Goal: Navigation & Orientation: Go to known website

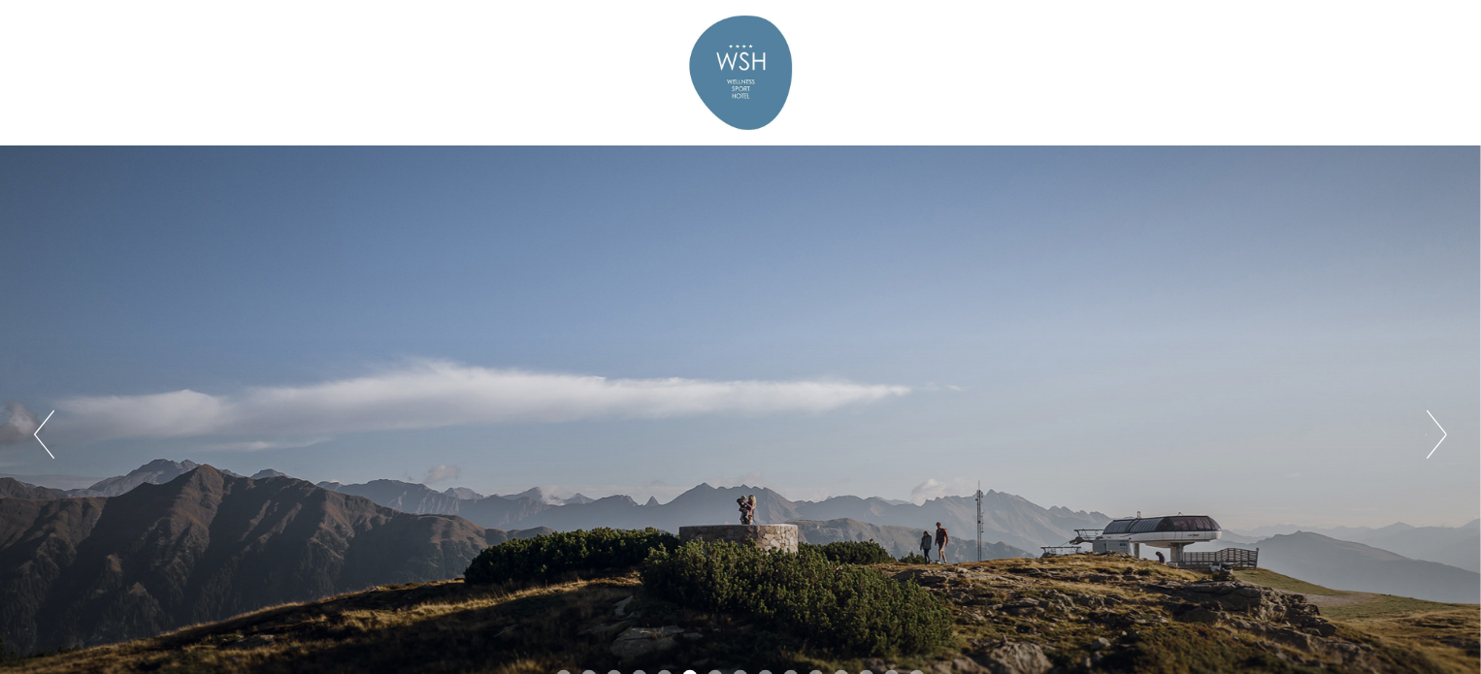
click at [50, 433] on button "Previous" at bounding box center [44, 434] width 20 height 49
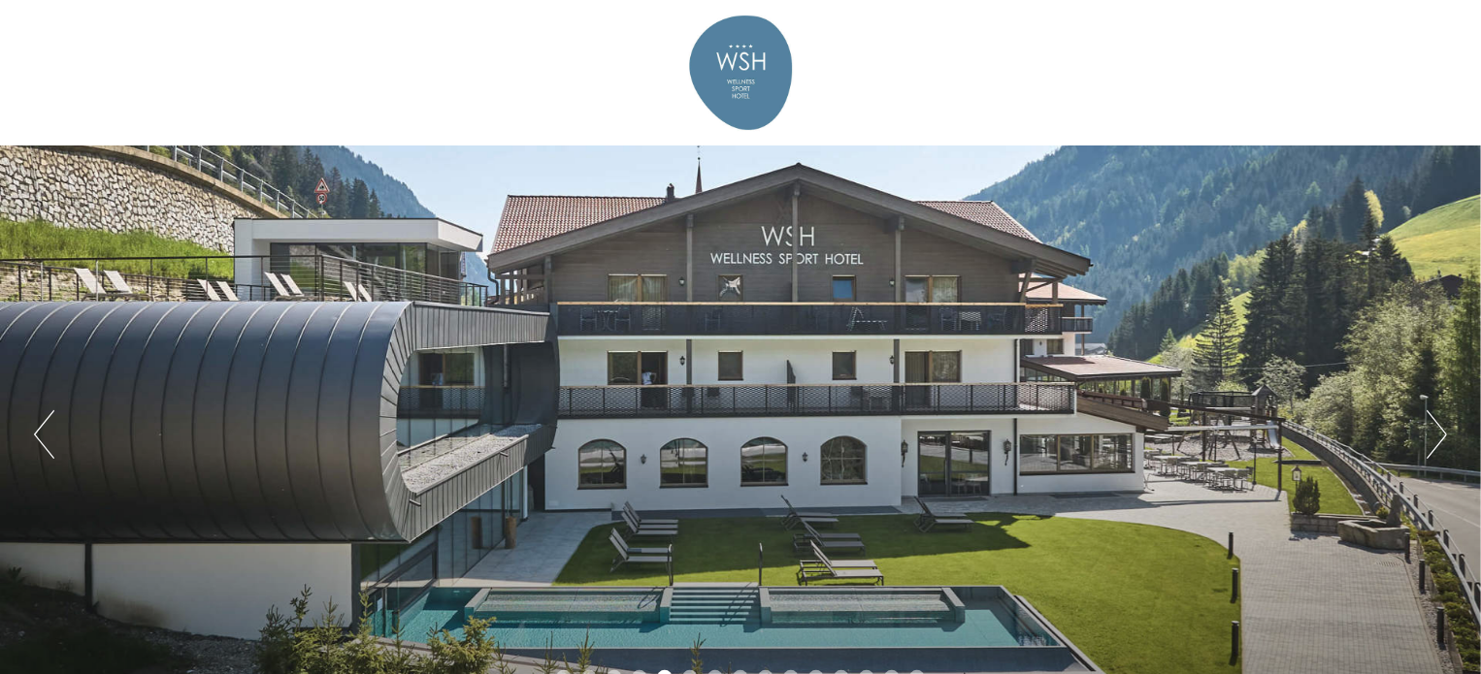
click at [50, 433] on button "Previous" at bounding box center [44, 434] width 20 height 49
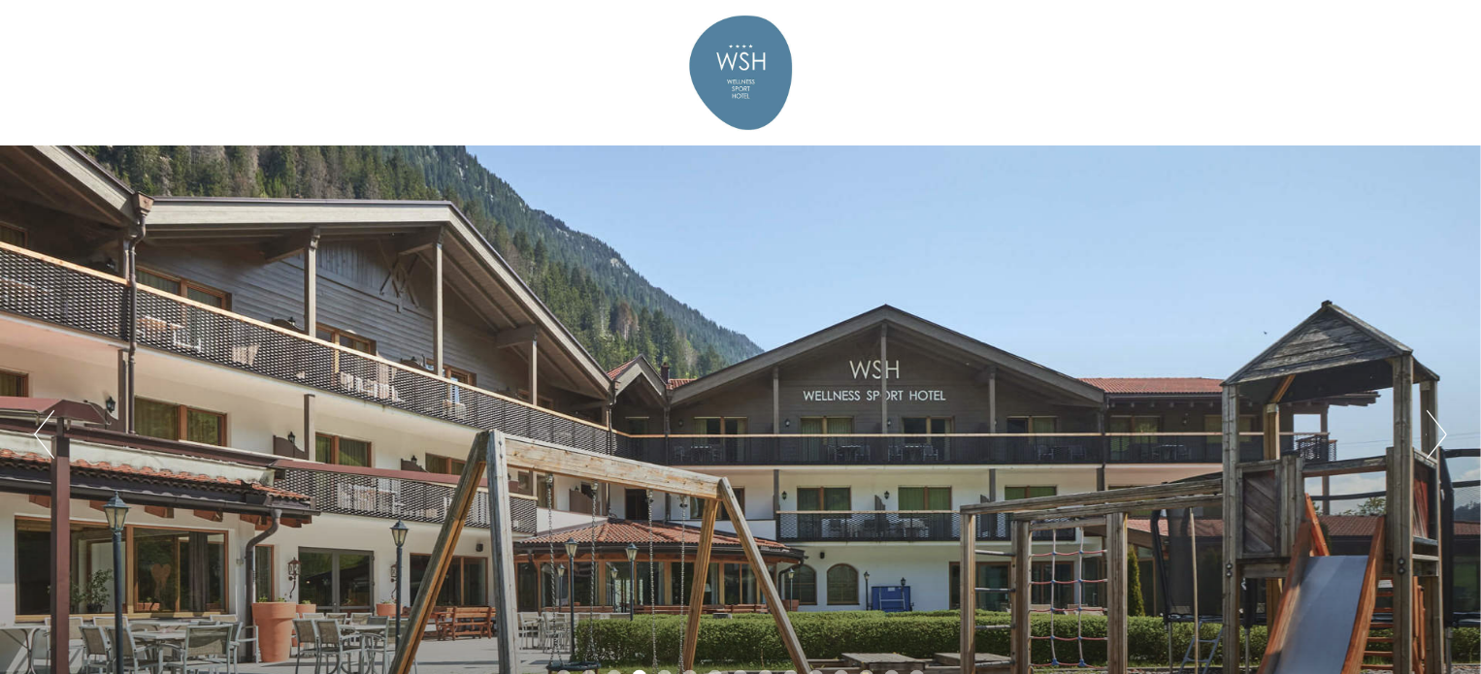
click at [50, 433] on button "Previous" at bounding box center [44, 434] width 20 height 49
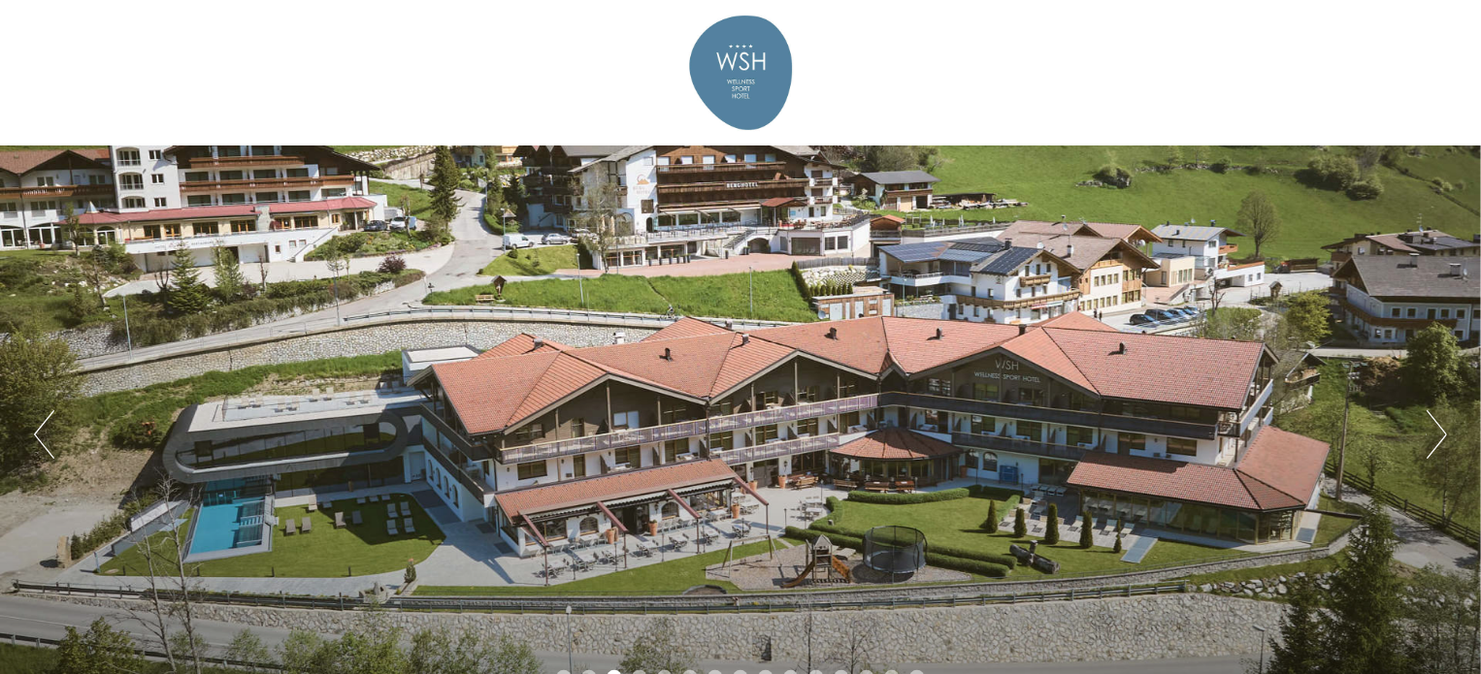
click at [50, 433] on button "Previous" at bounding box center [44, 434] width 20 height 49
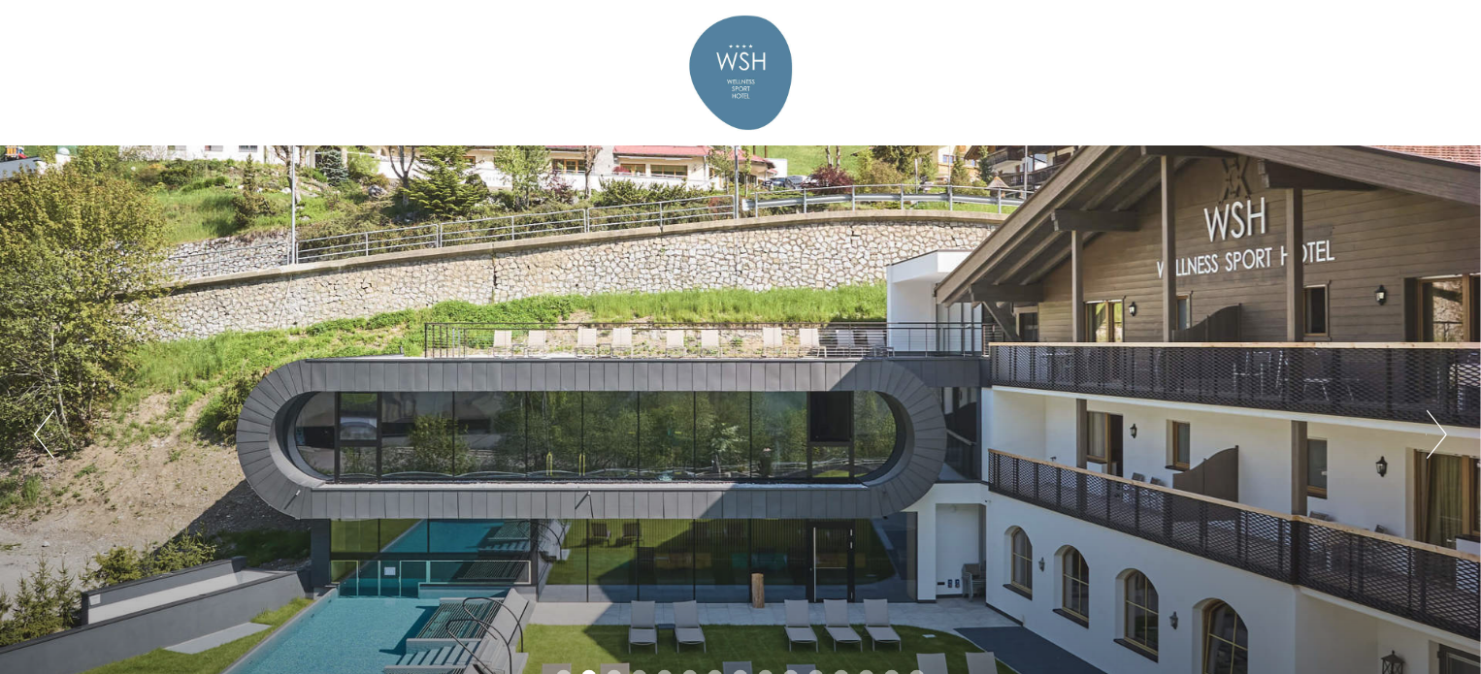
click at [50, 433] on button "Previous" at bounding box center [44, 434] width 20 height 49
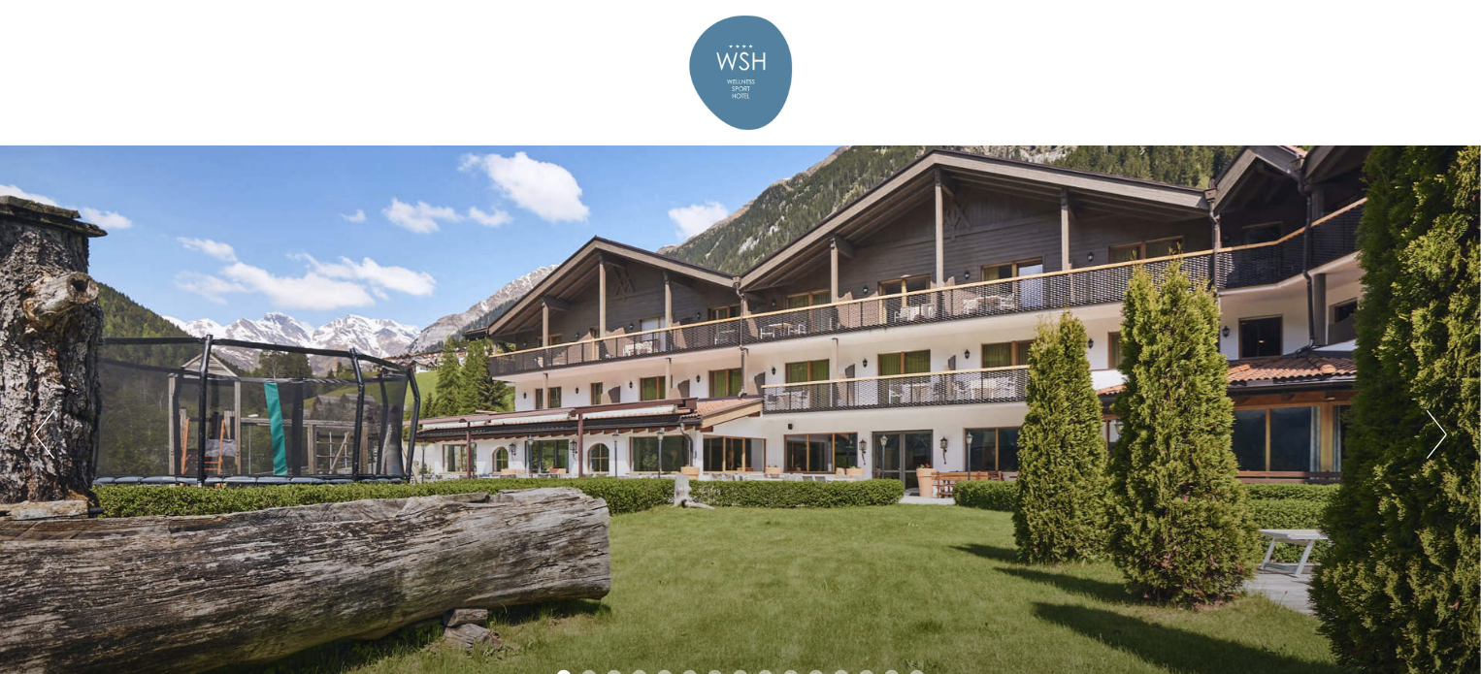
click at [50, 433] on button "Previous" at bounding box center [44, 434] width 20 height 49
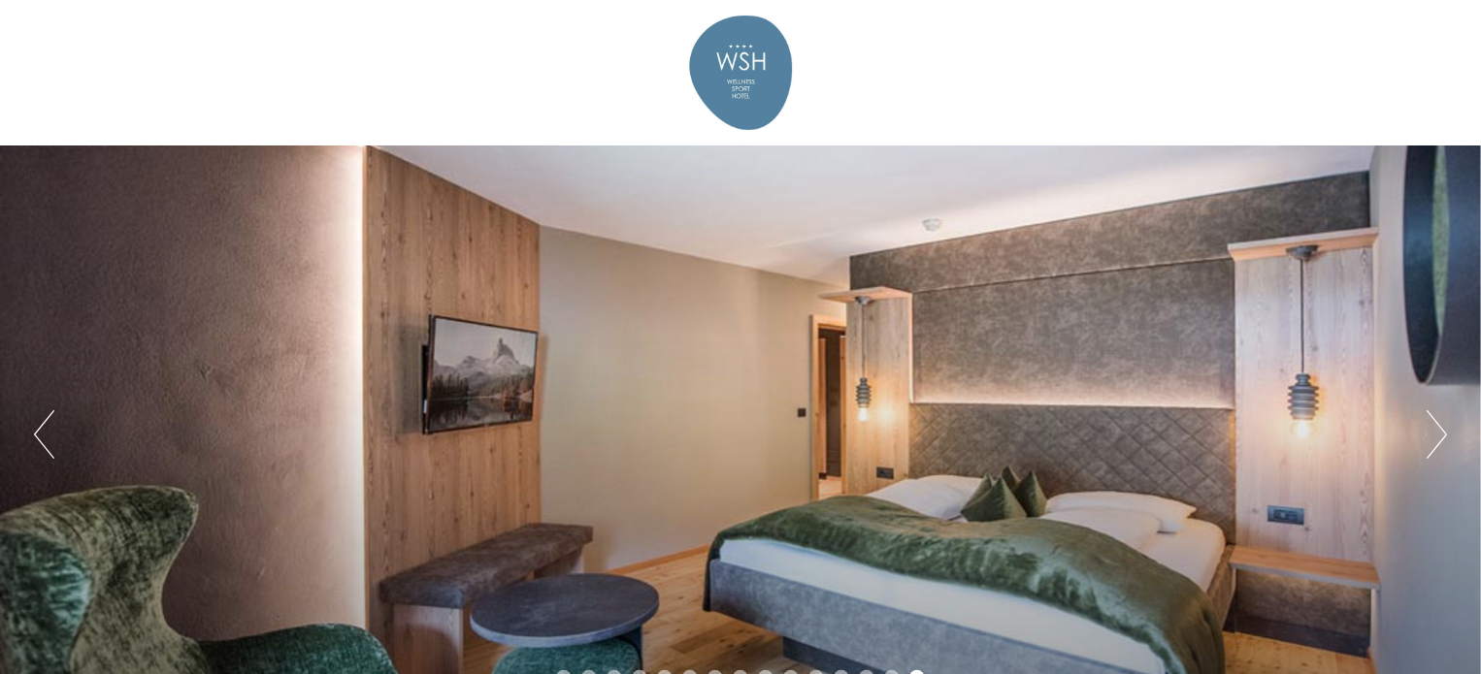
click at [1433, 428] on button "Next" at bounding box center [1436, 434] width 20 height 49
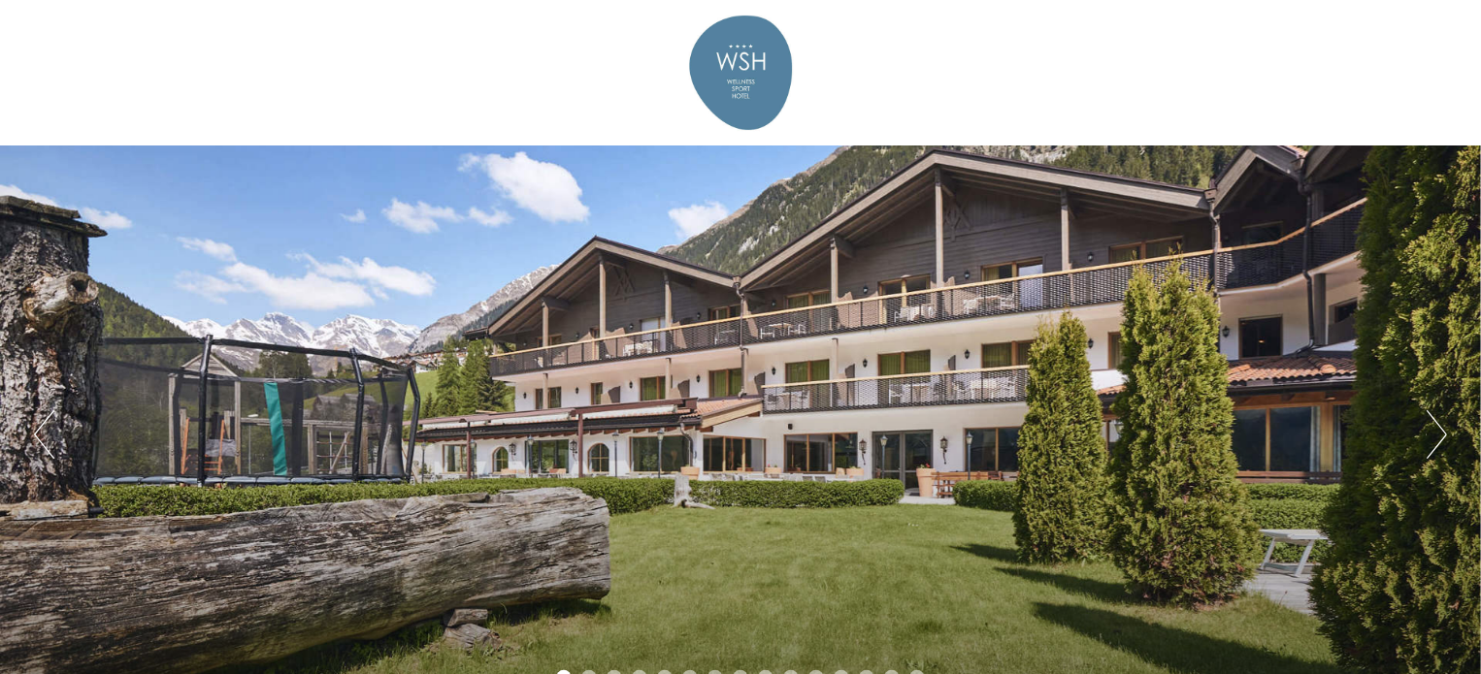
click at [1421, 438] on div "Previous Next 1 2 3 4 5 6 7 8 9 10 11 12 13 14 15" at bounding box center [740, 435] width 1481 height 578
click at [1446, 431] on button "Next" at bounding box center [1436, 434] width 20 height 49
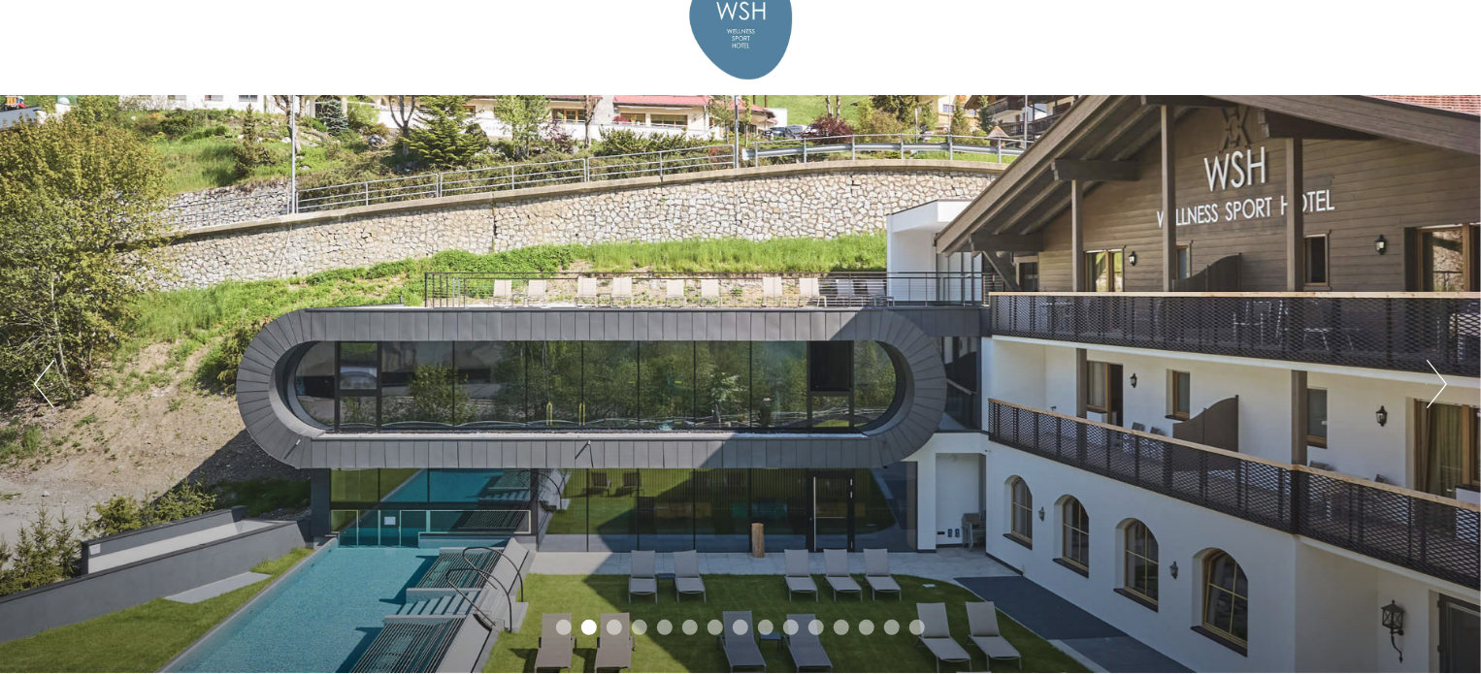
scroll to position [97, 0]
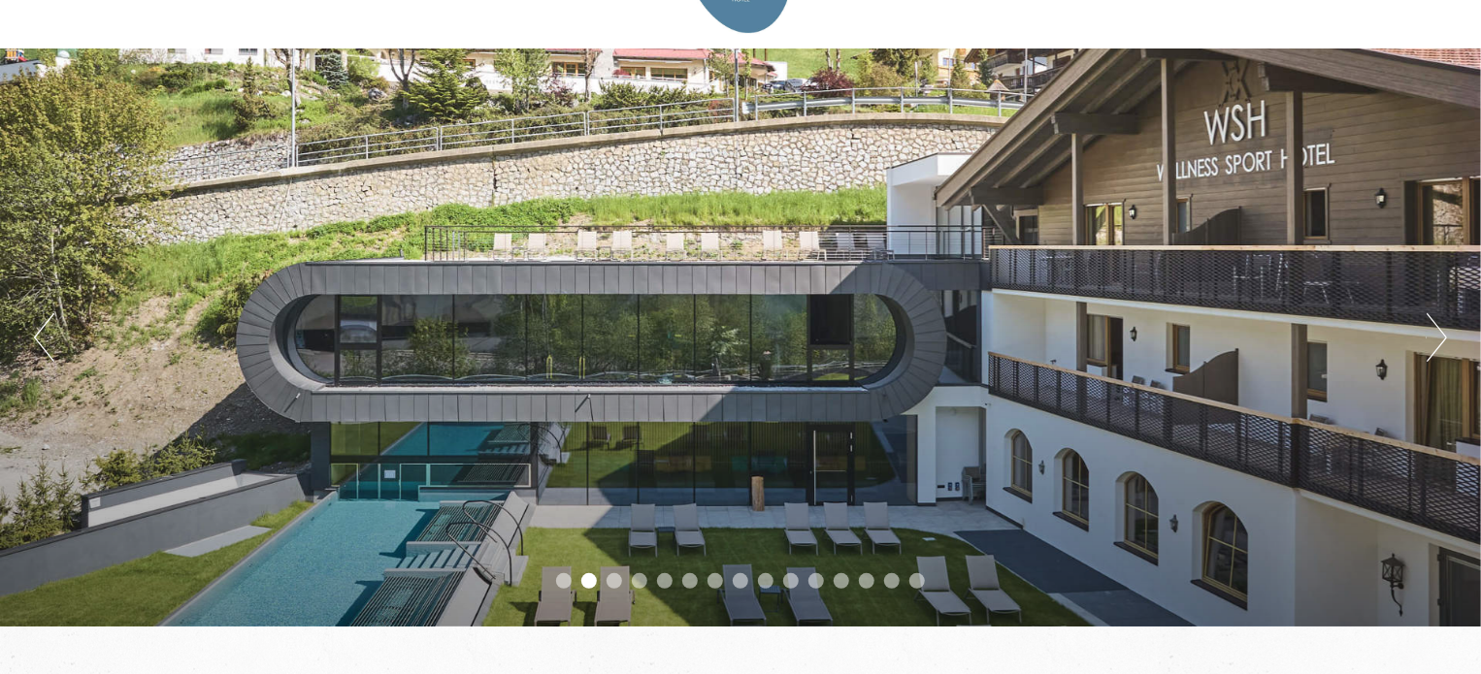
click at [1440, 332] on button "Next" at bounding box center [1436, 337] width 20 height 49
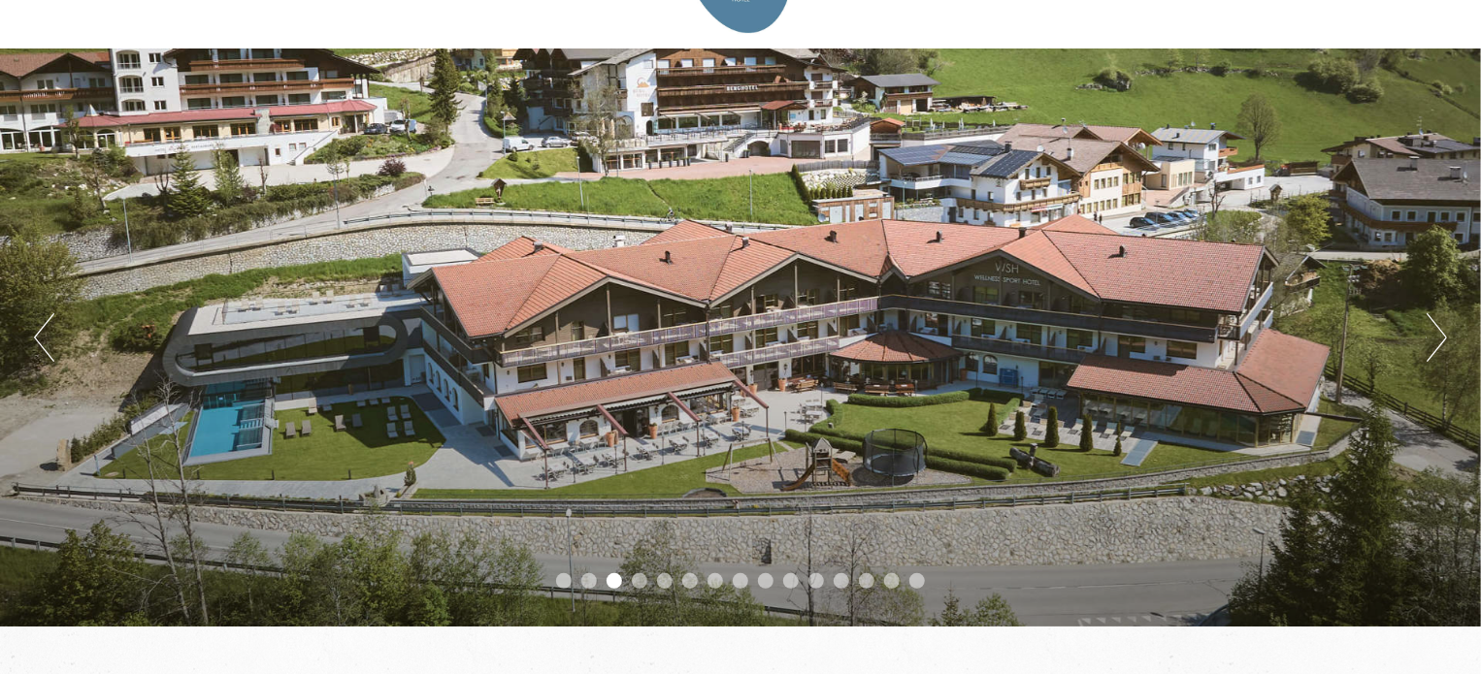
click at [1436, 339] on button "Next" at bounding box center [1436, 337] width 20 height 49
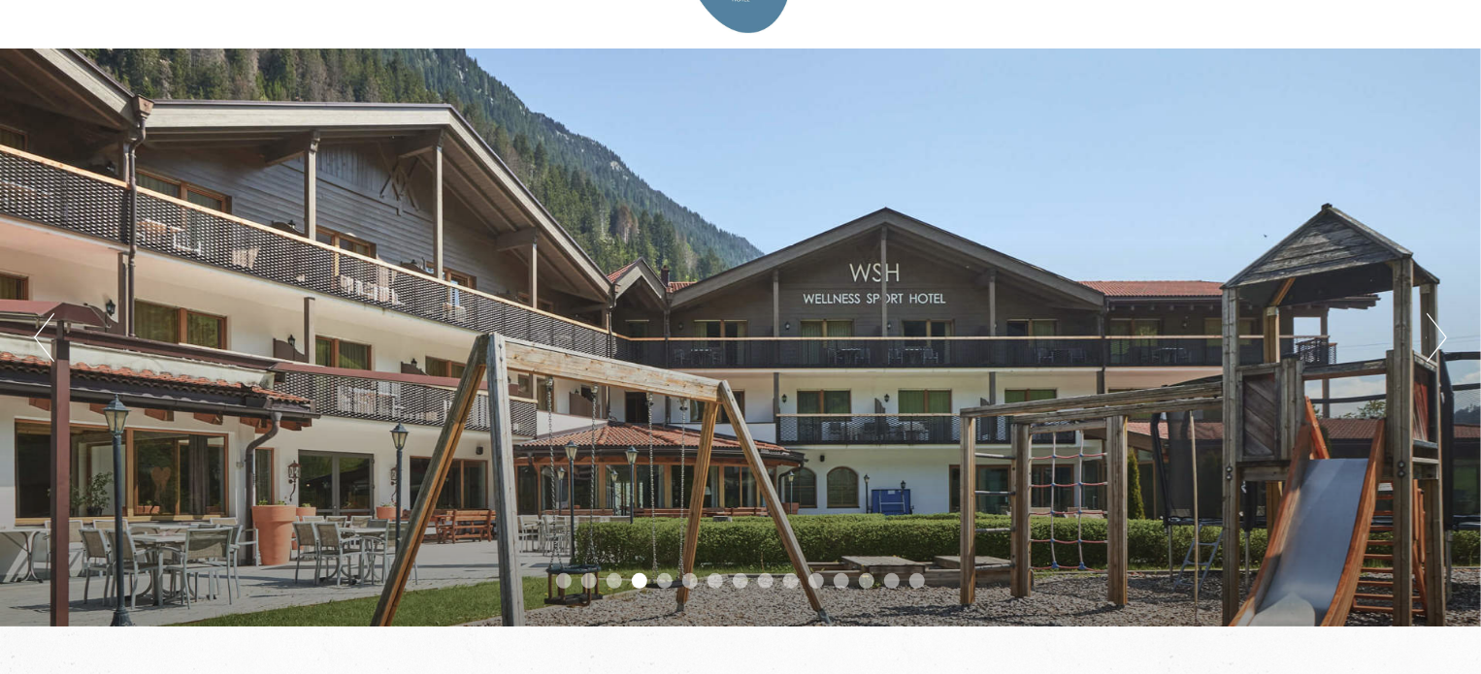
click at [1436, 339] on button "Next" at bounding box center [1436, 337] width 20 height 49
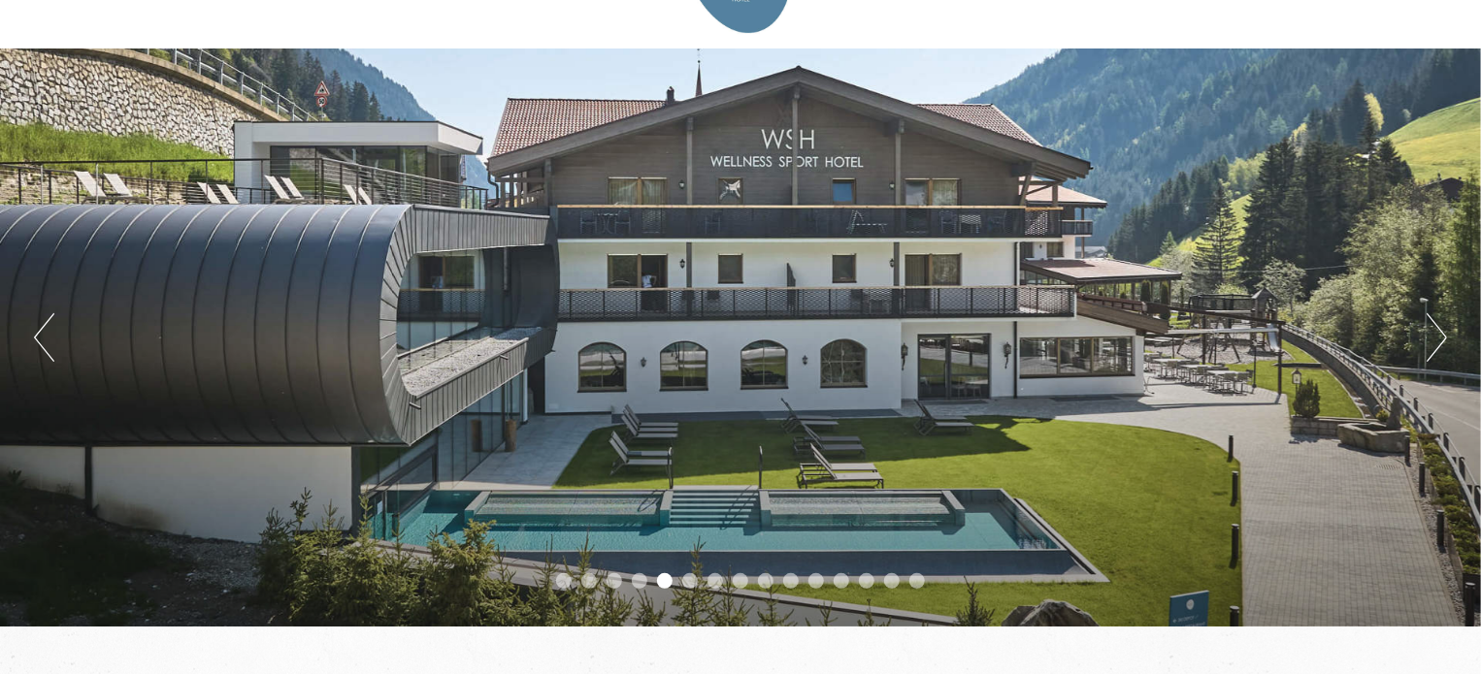
click at [1436, 337] on button "Next" at bounding box center [1436, 337] width 20 height 49
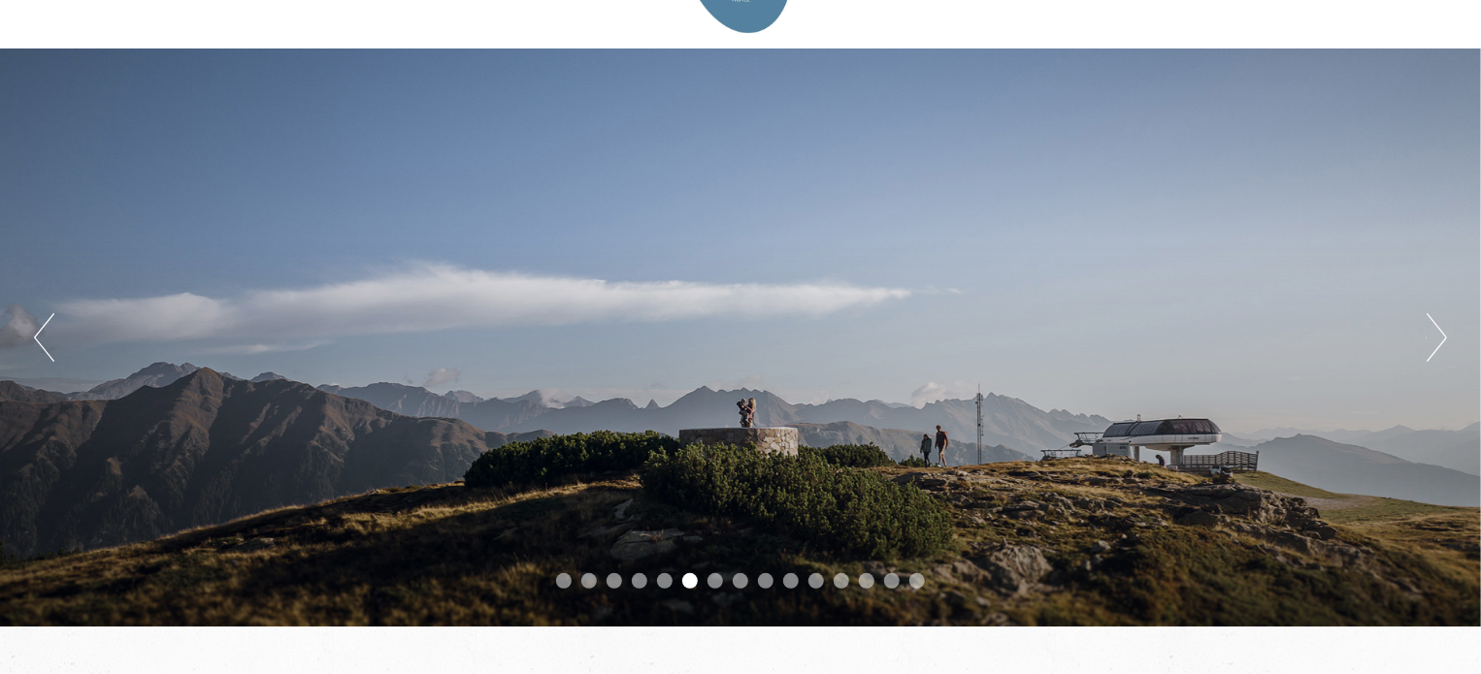
click at [1435, 339] on button "Next" at bounding box center [1436, 337] width 20 height 49
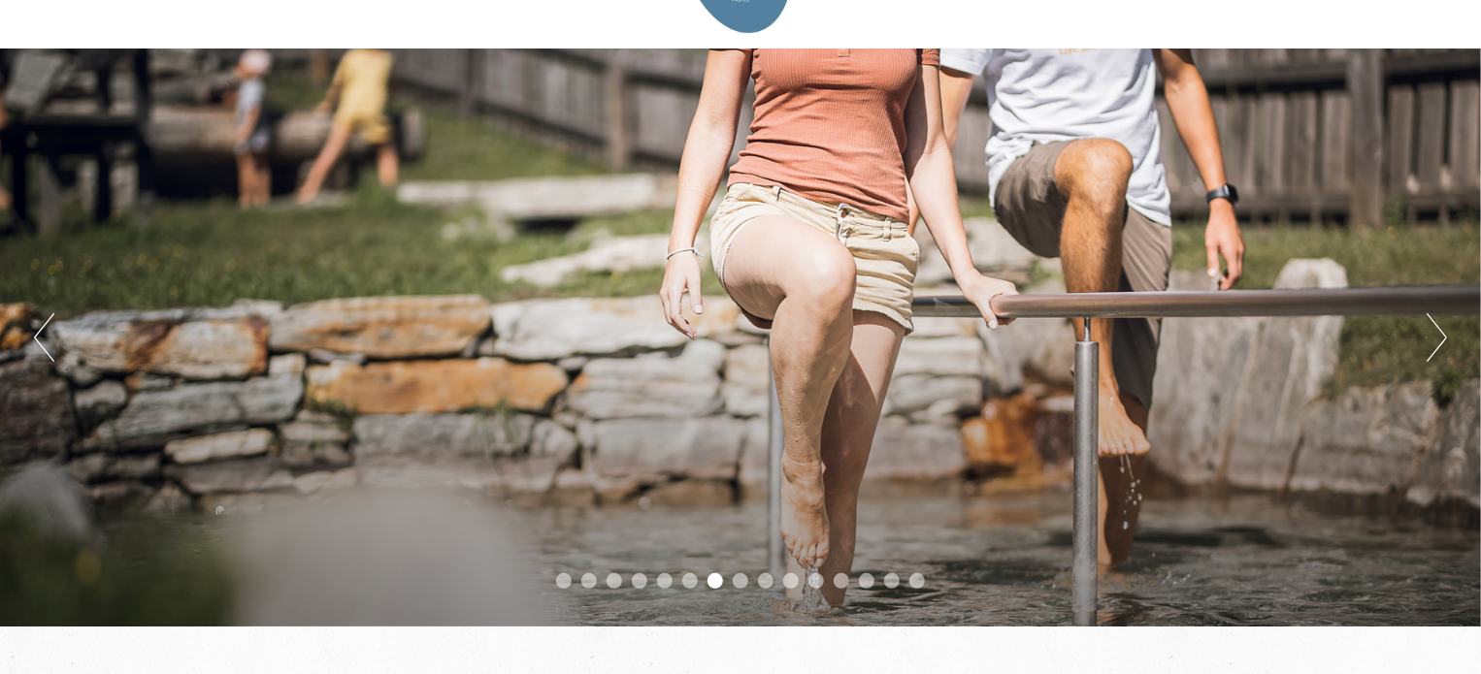
click at [1435, 338] on button "Next" at bounding box center [1436, 337] width 20 height 49
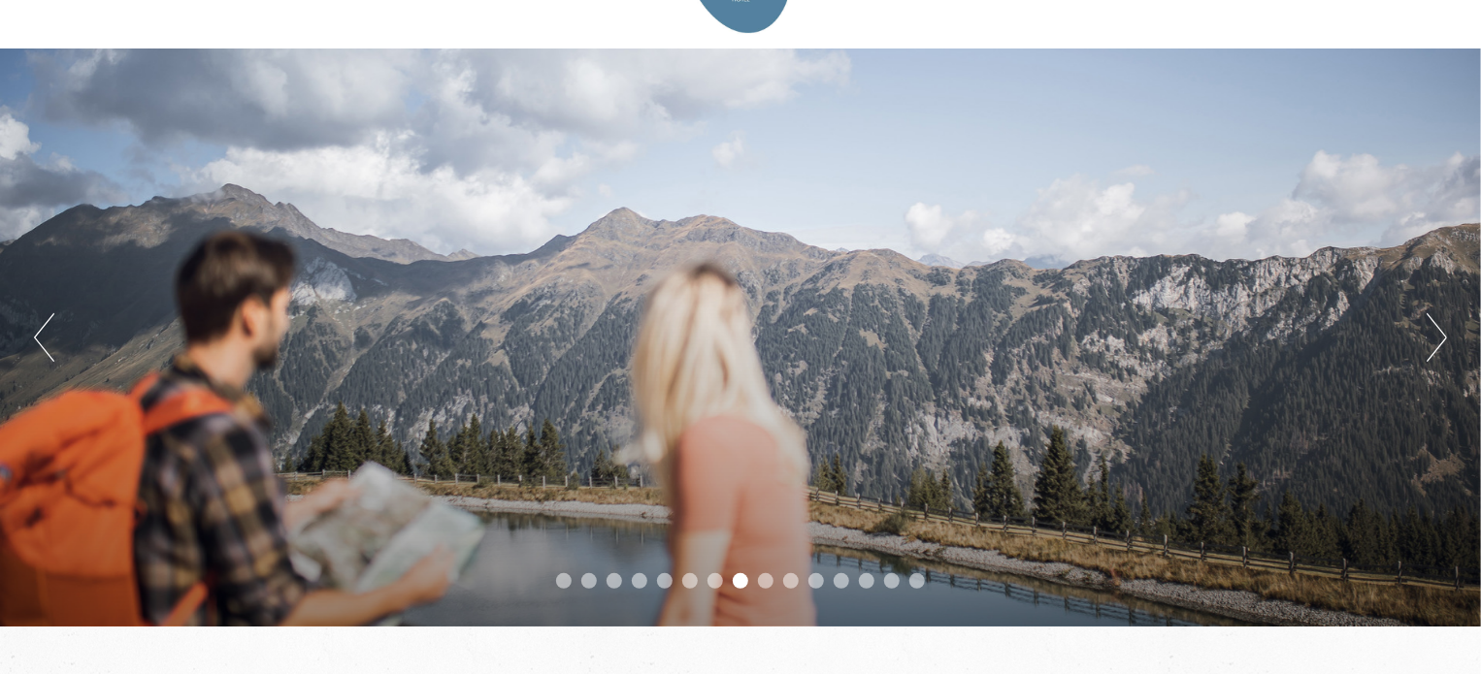
click at [1432, 338] on button "Next" at bounding box center [1436, 337] width 20 height 49
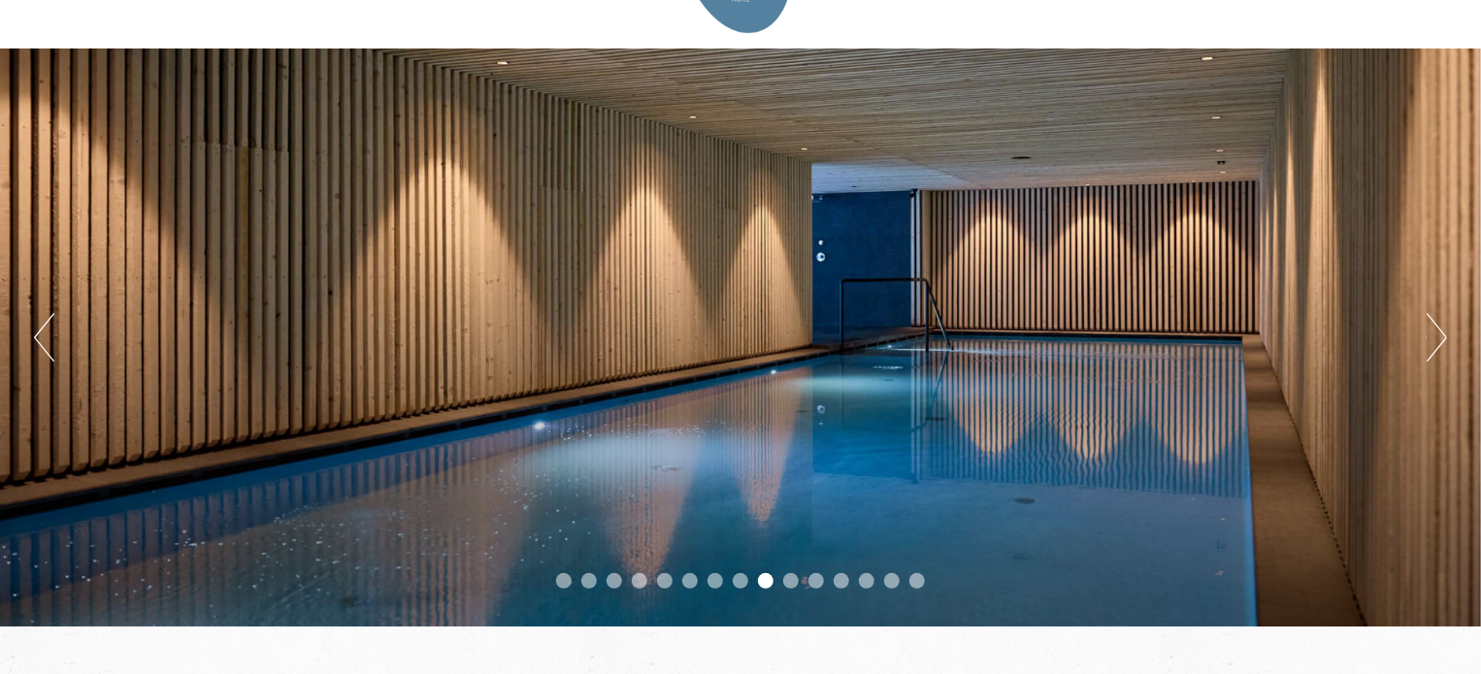
click at [1433, 340] on button "Next" at bounding box center [1436, 337] width 20 height 49
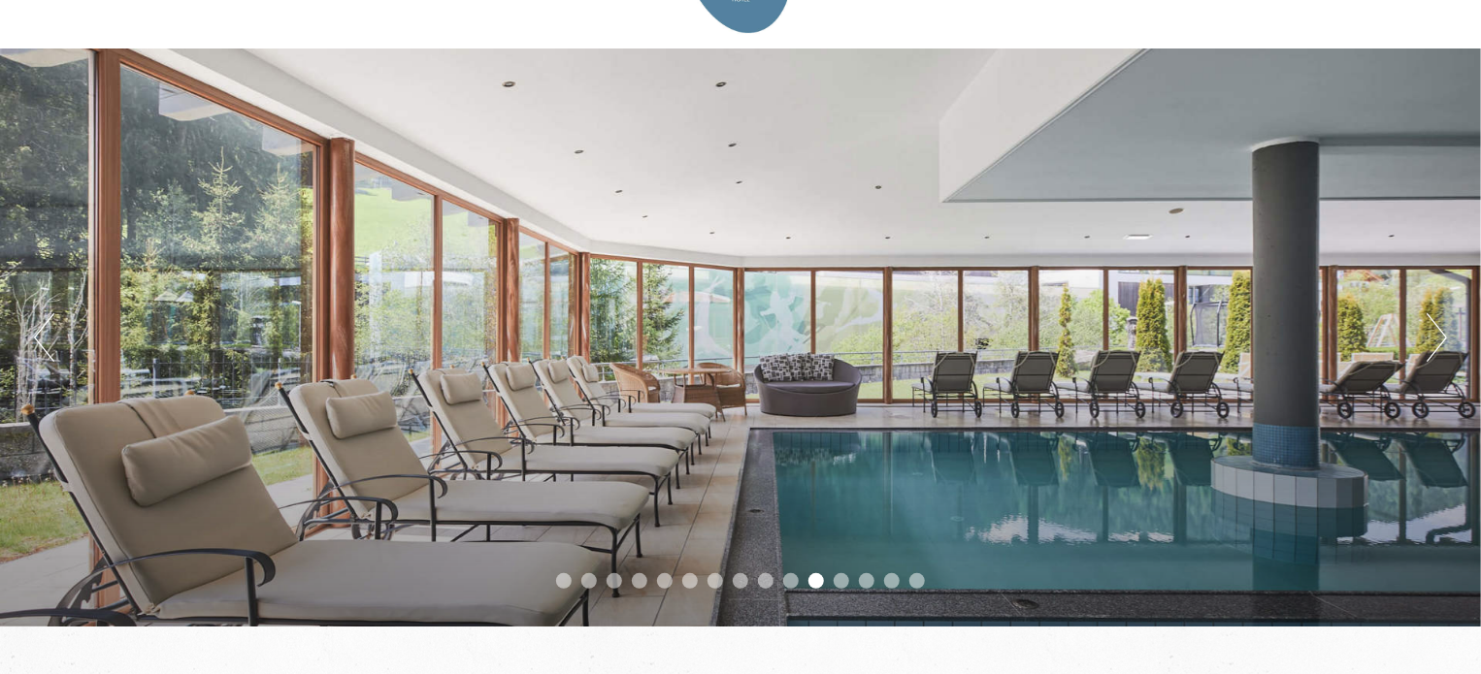
click at [1440, 323] on button "Next" at bounding box center [1436, 337] width 20 height 49
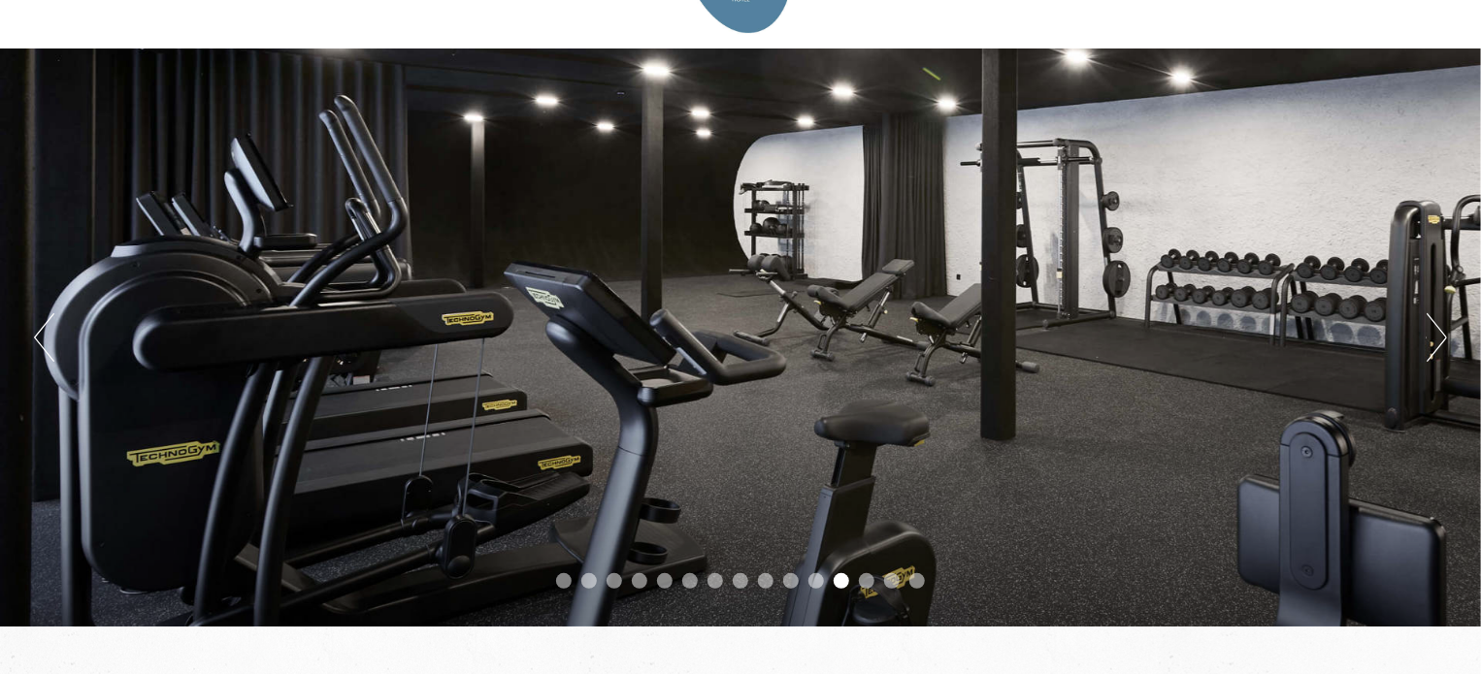
click at [1437, 334] on button "Next" at bounding box center [1436, 337] width 20 height 49
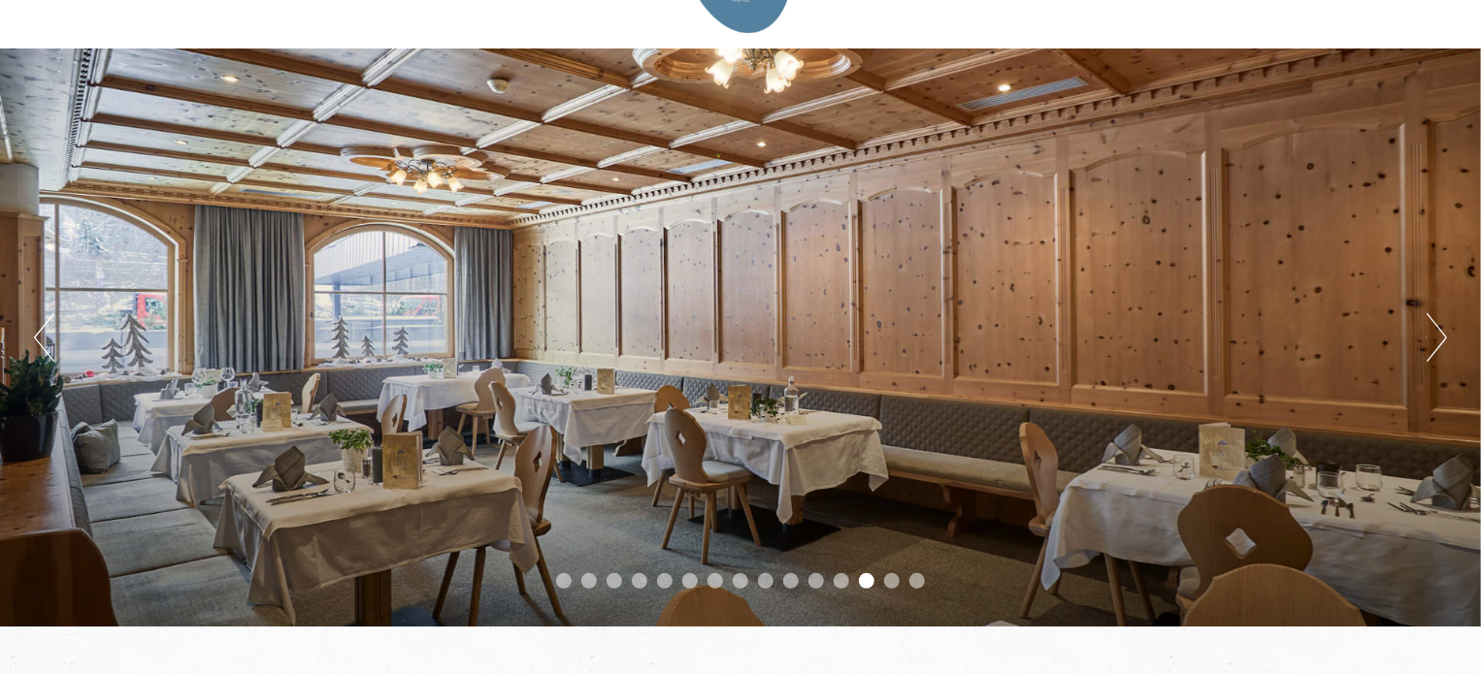
click at [1437, 333] on button "Next" at bounding box center [1436, 337] width 20 height 49
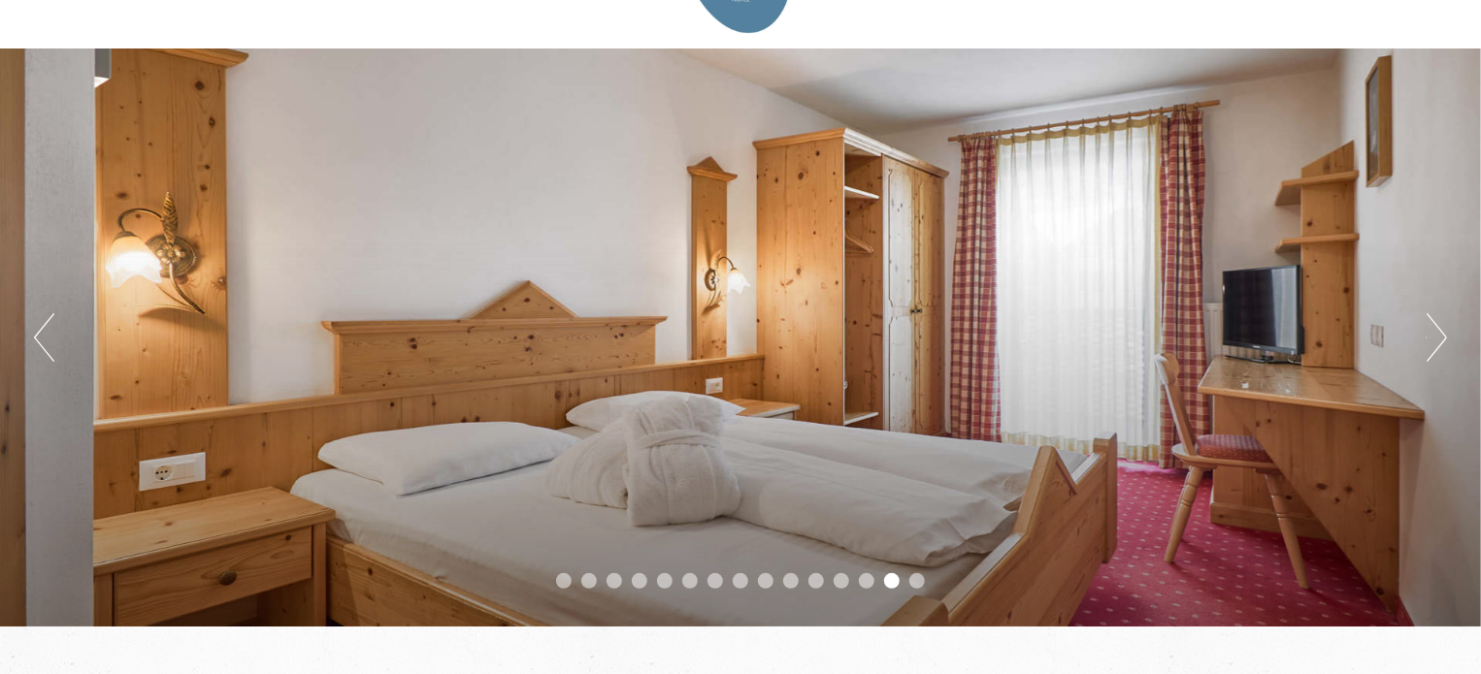
click at [1437, 333] on button "Next" at bounding box center [1436, 337] width 20 height 49
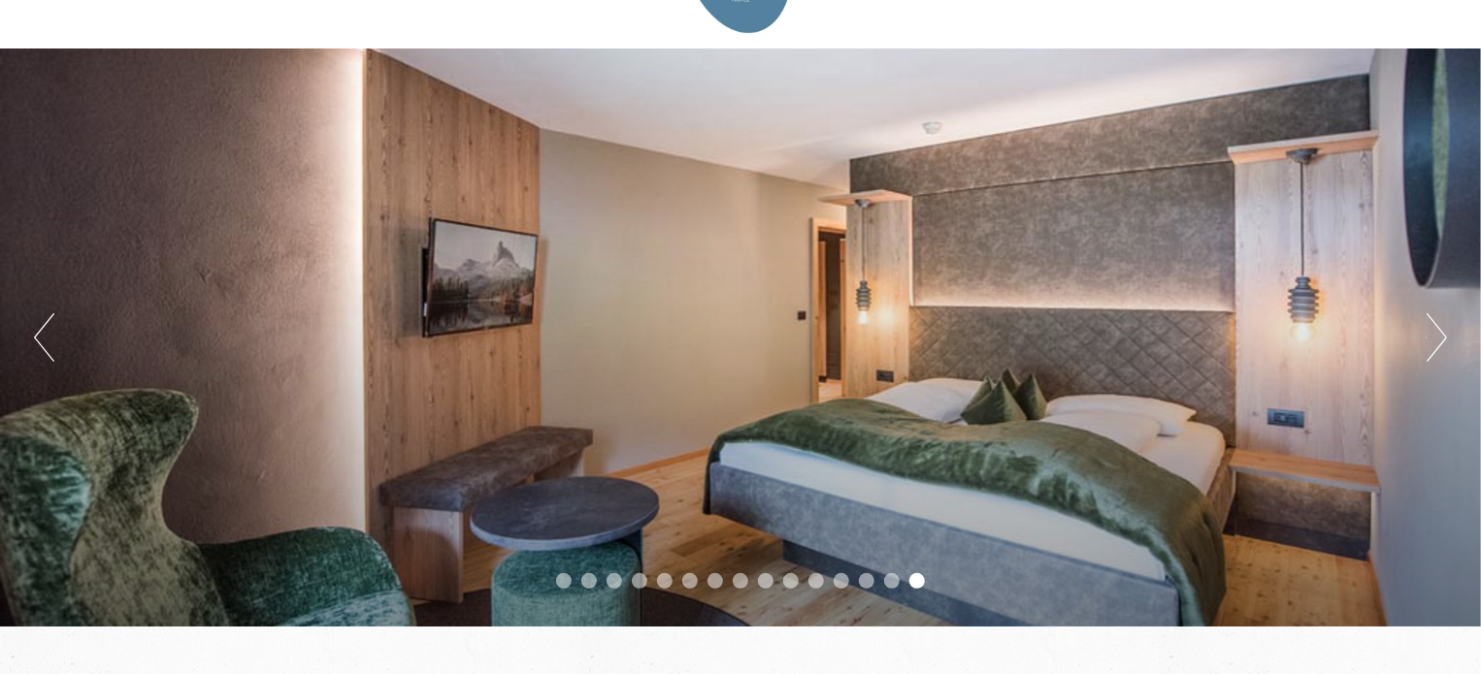
click at [1438, 333] on button "Next" at bounding box center [1436, 337] width 20 height 49
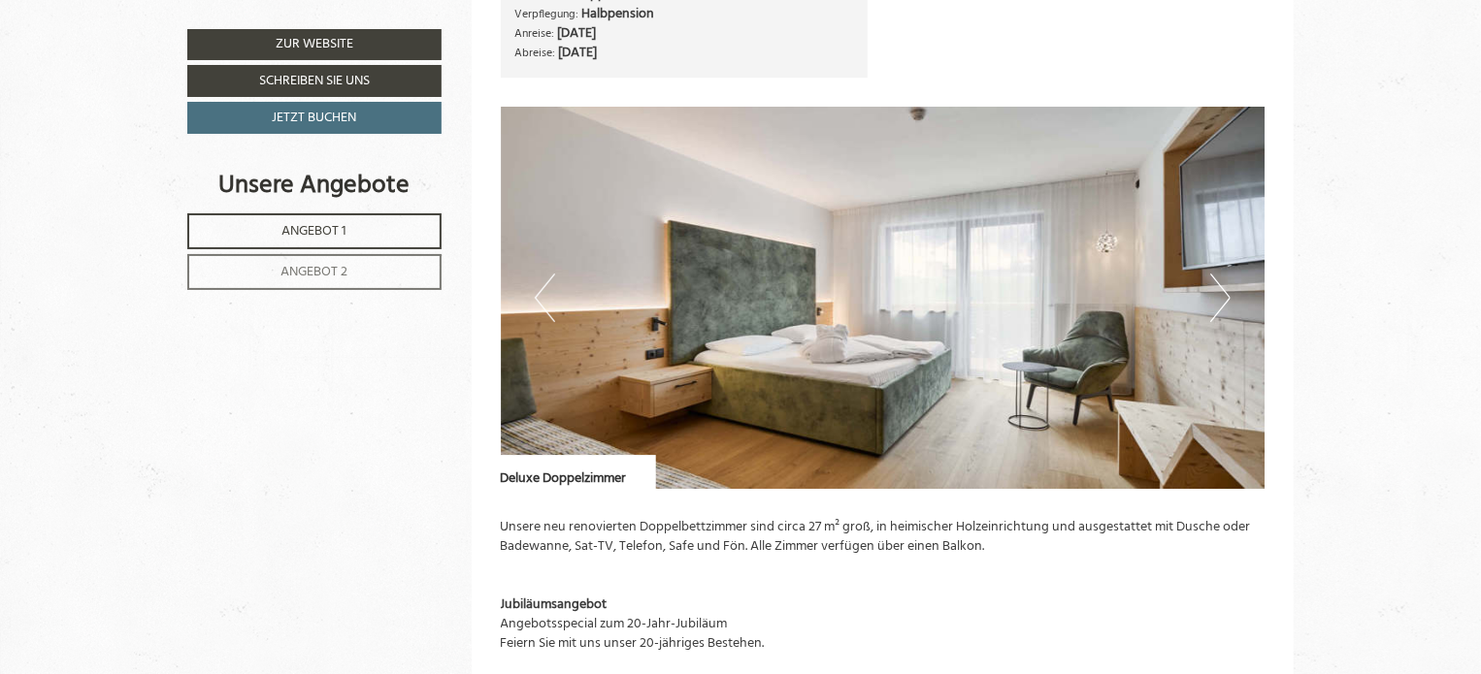
scroll to position [3008, 0]
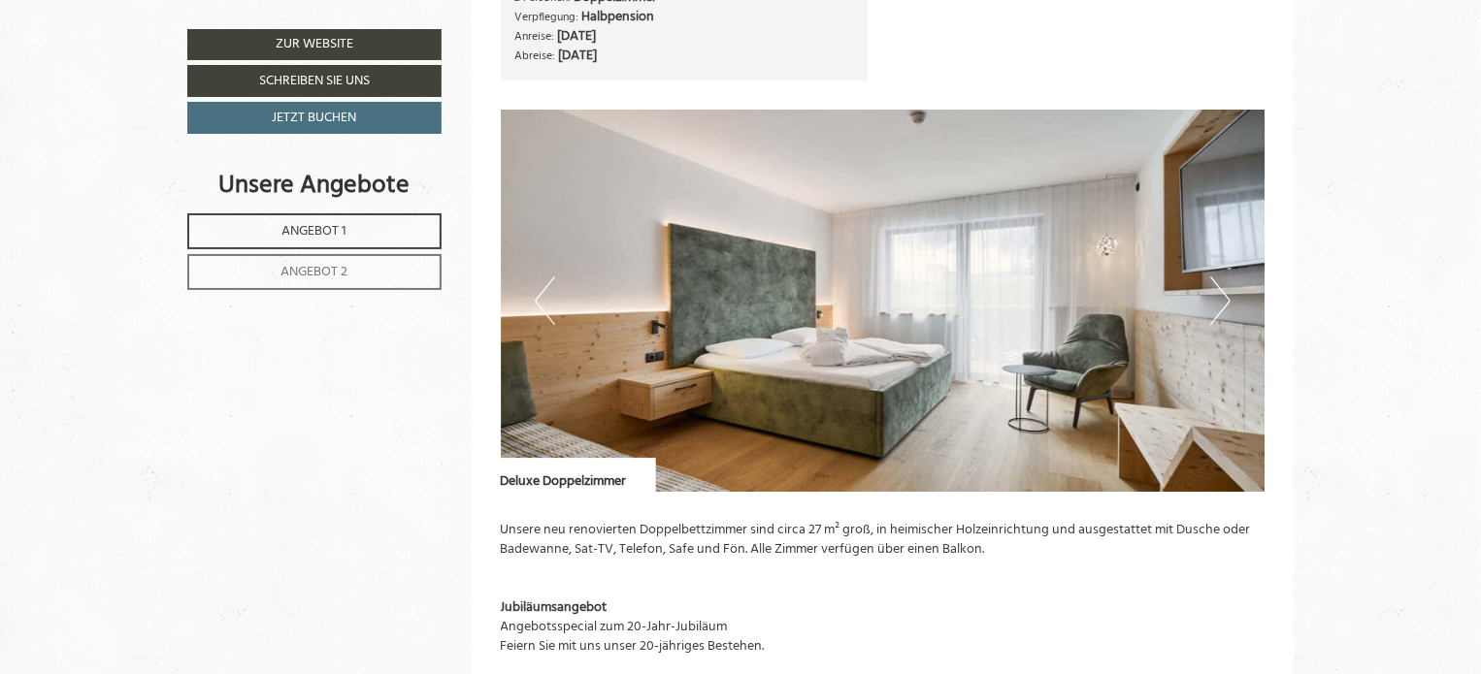
click at [1221, 287] on button "Next" at bounding box center [1220, 301] width 20 height 49
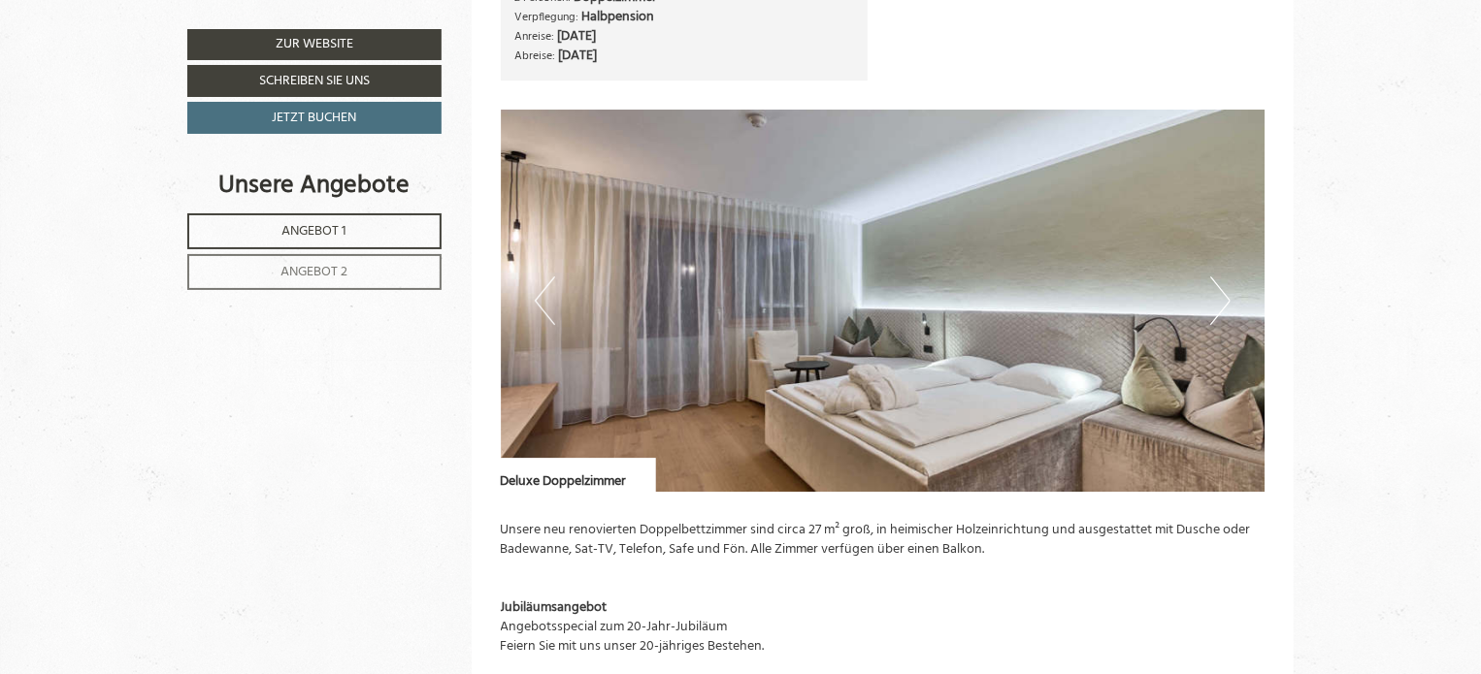
click at [1223, 286] on button "Next" at bounding box center [1220, 301] width 20 height 49
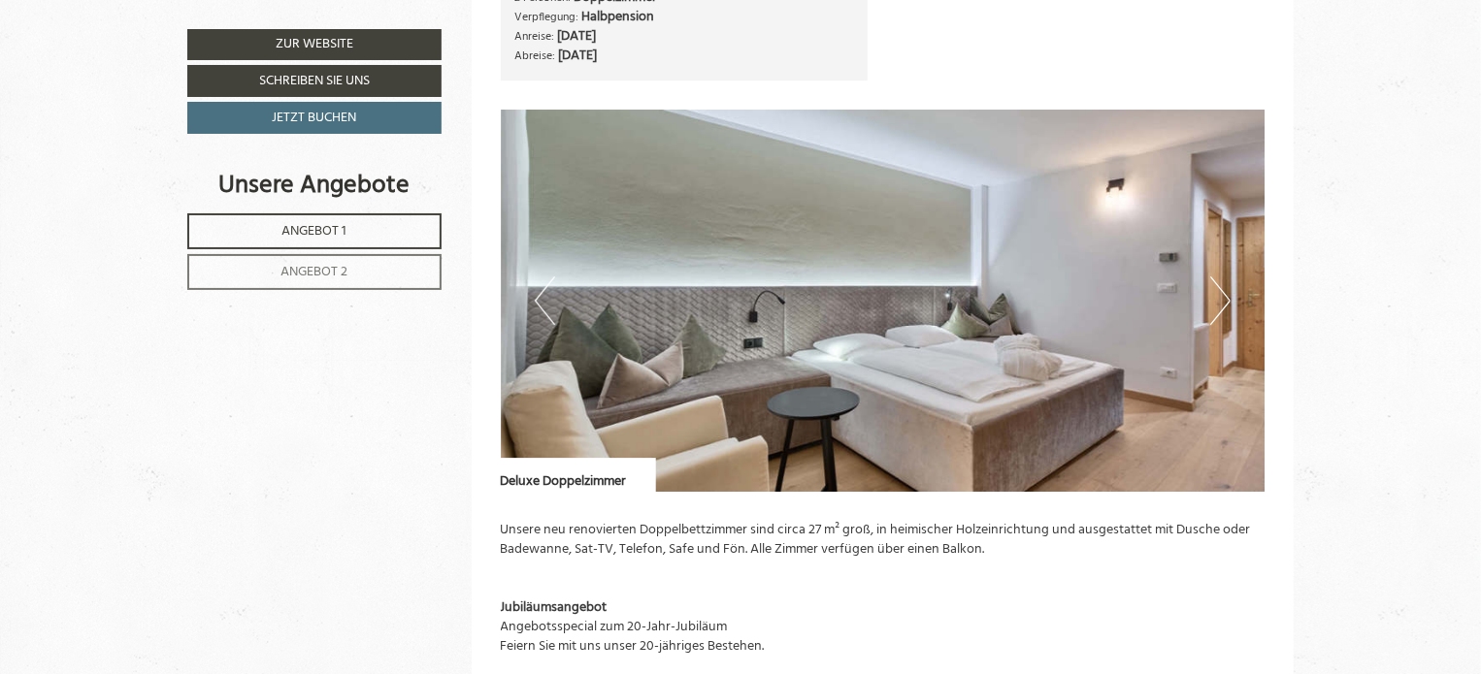
click at [1223, 286] on button "Next" at bounding box center [1220, 301] width 20 height 49
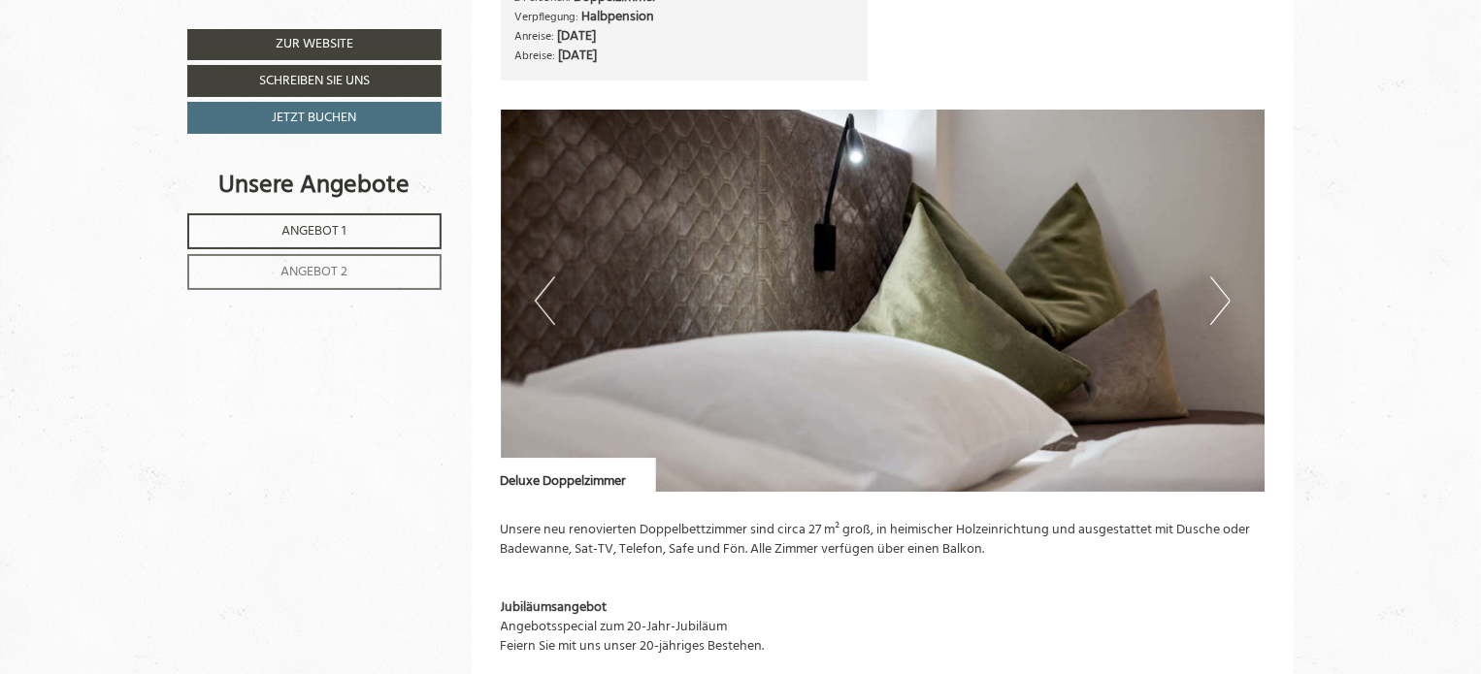
click at [1226, 307] on button "Next" at bounding box center [1220, 301] width 20 height 49
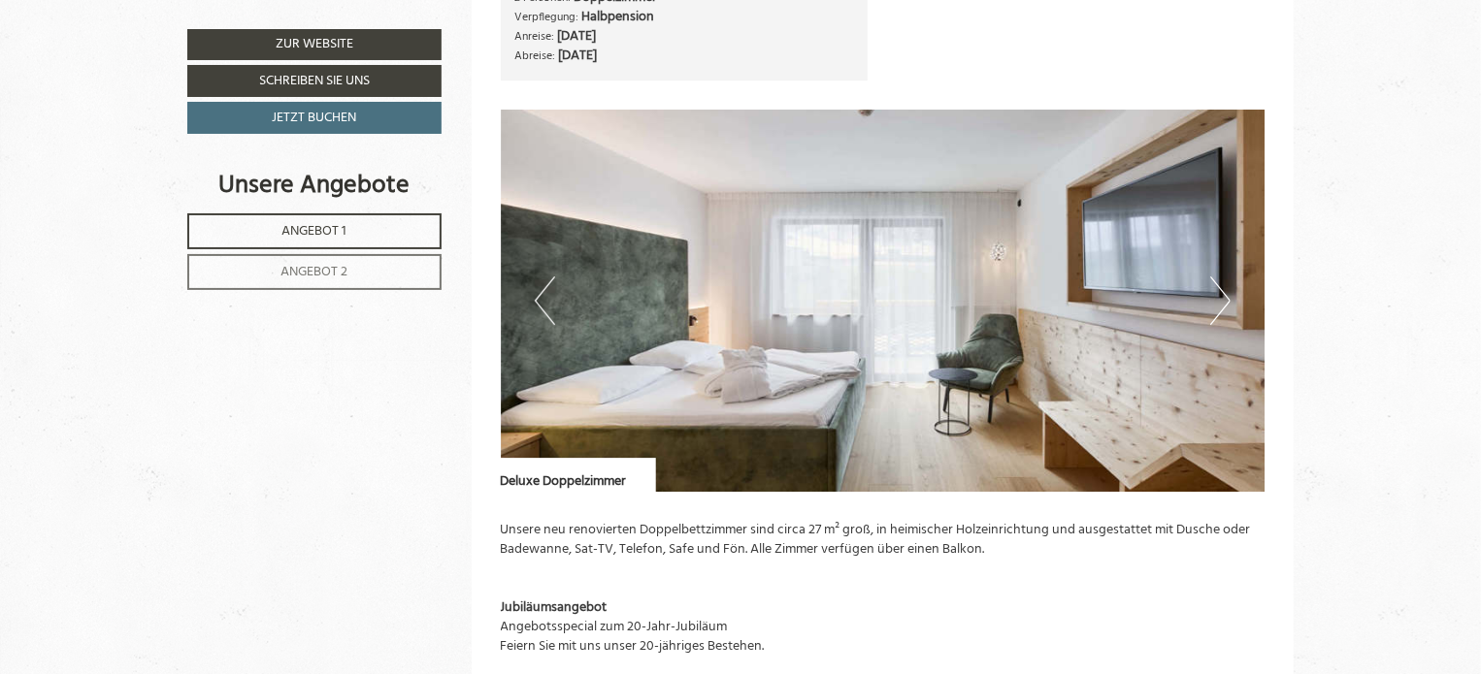
click at [1223, 298] on button "Next" at bounding box center [1220, 301] width 20 height 49
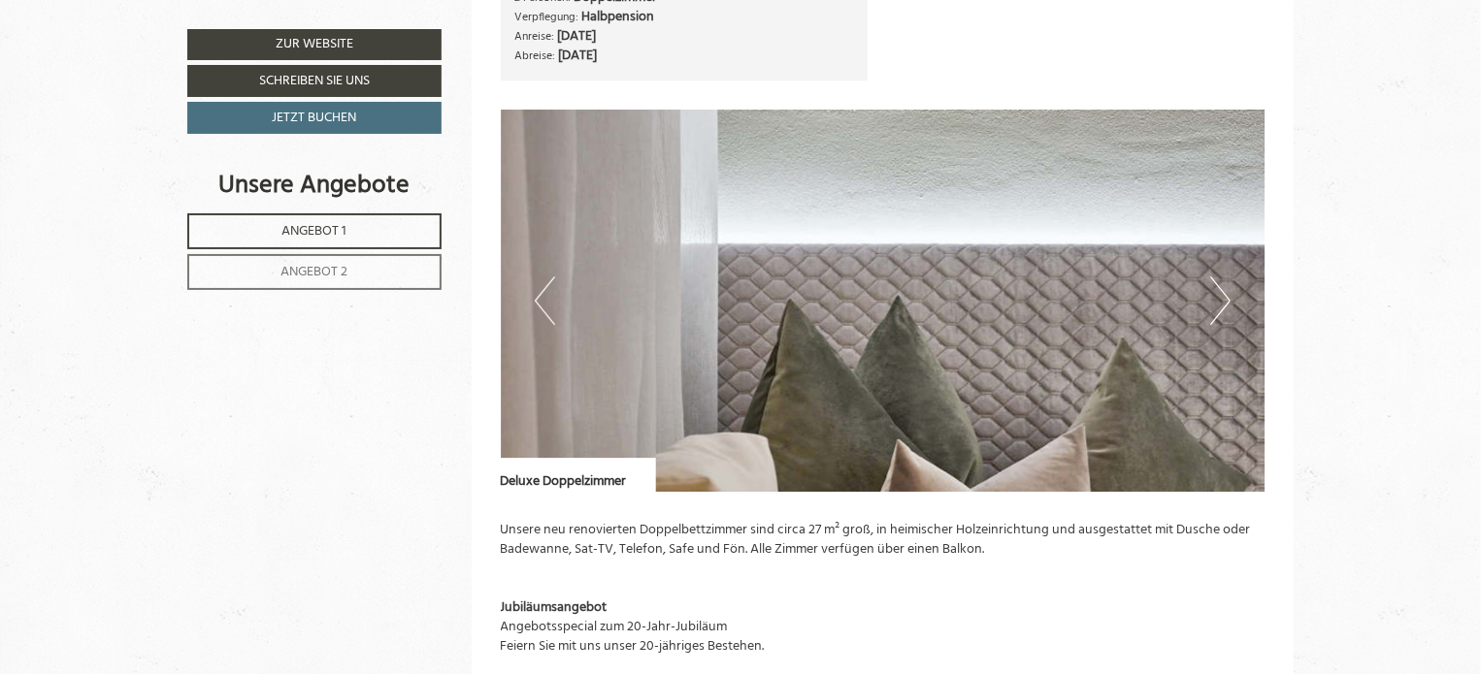
click at [1223, 298] on button "Next" at bounding box center [1220, 301] width 20 height 49
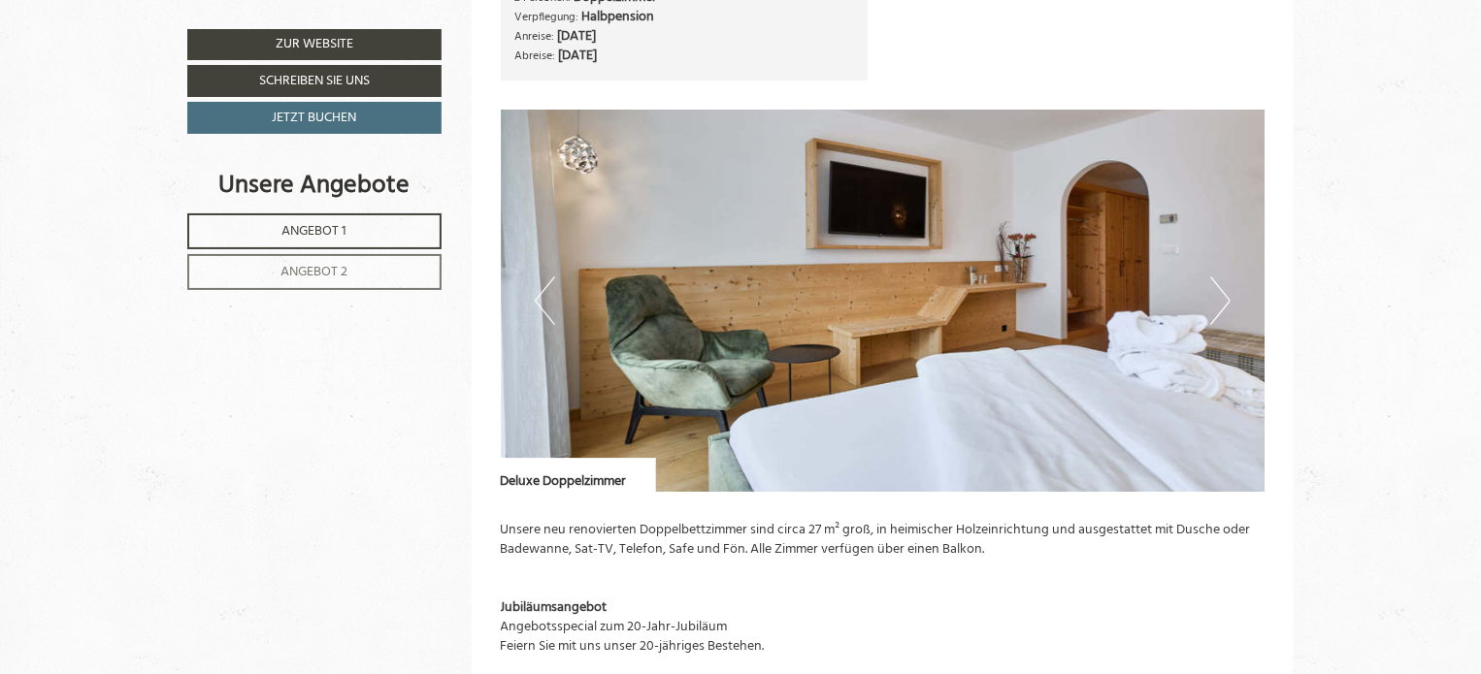
click at [1224, 297] on button "Next" at bounding box center [1220, 301] width 20 height 49
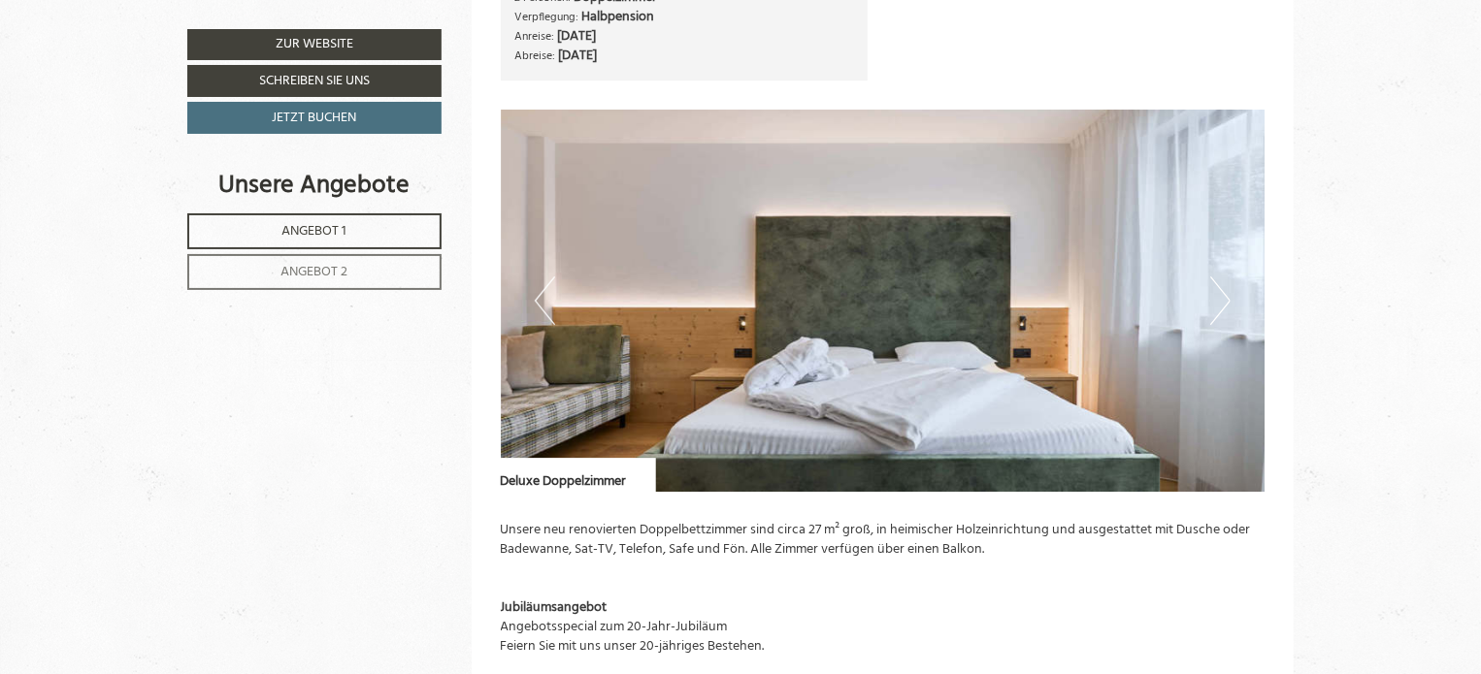
click at [1225, 296] on button "Next" at bounding box center [1220, 301] width 20 height 49
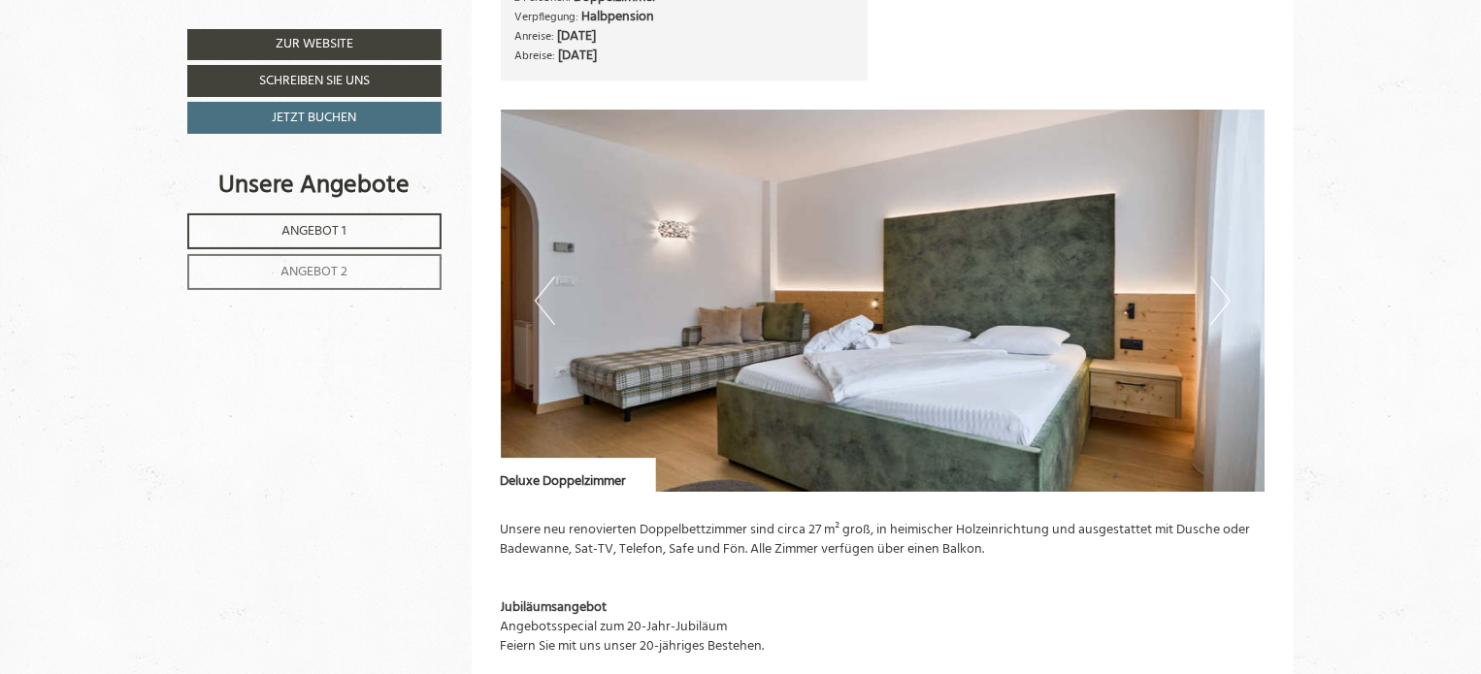
click at [1225, 296] on button "Next" at bounding box center [1220, 301] width 20 height 49
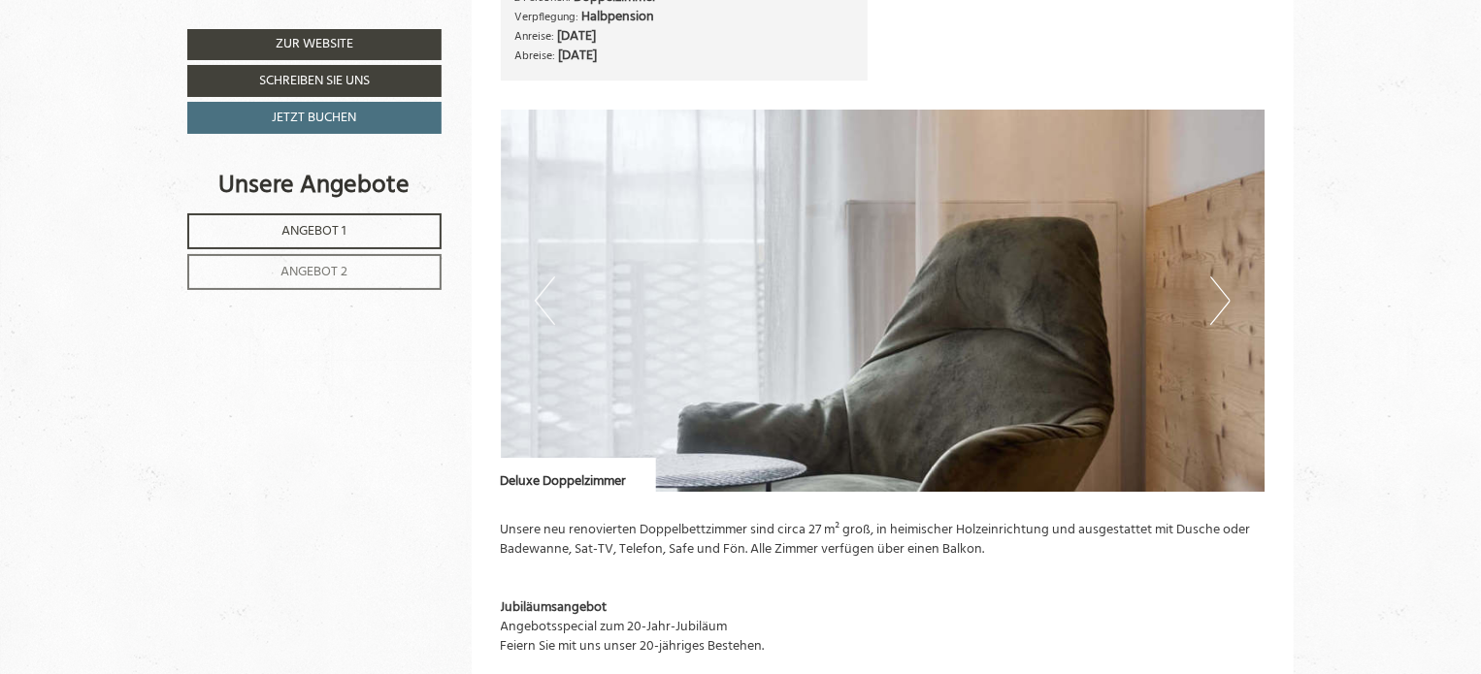
click at [1225, 296] on button "Next" at bounding box center [1220, 301] width 20 height 49
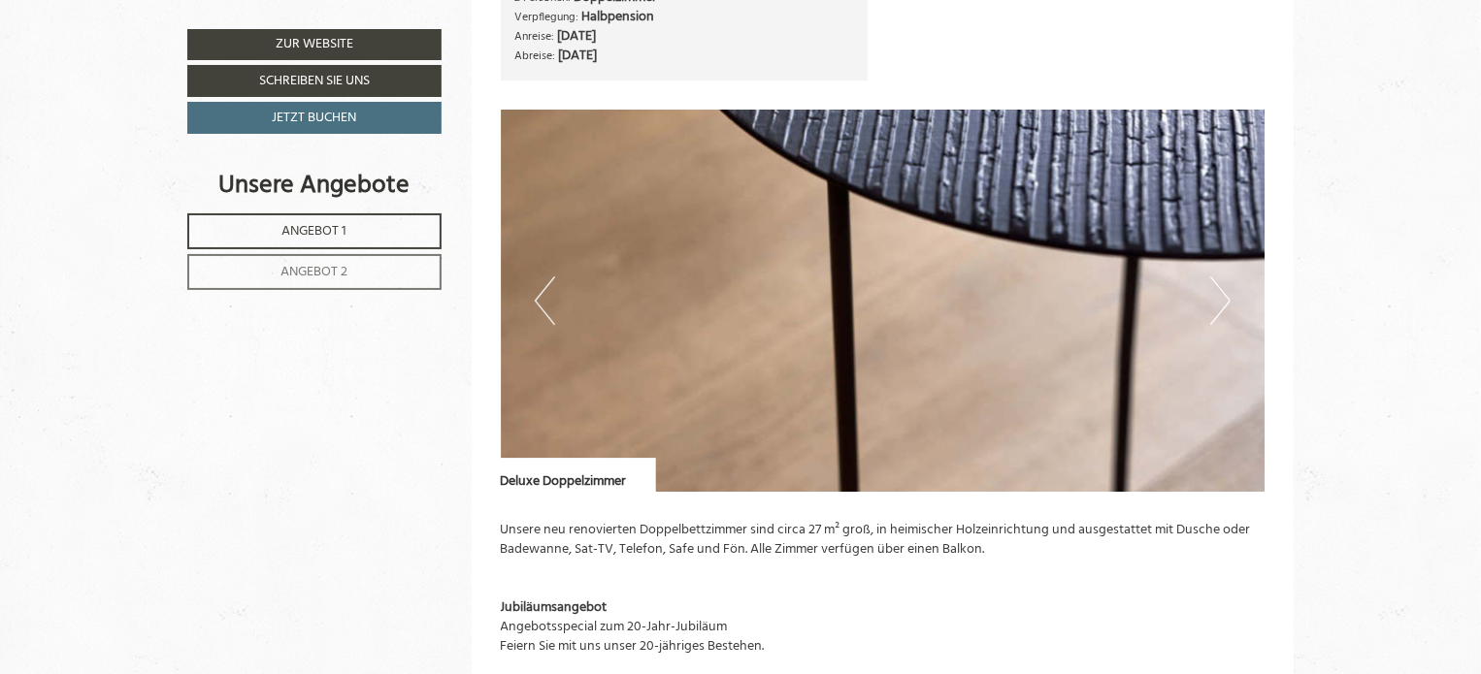
click at [1225, 296] on button "Next" at bounding box center [1220, 301] width 20 height 49
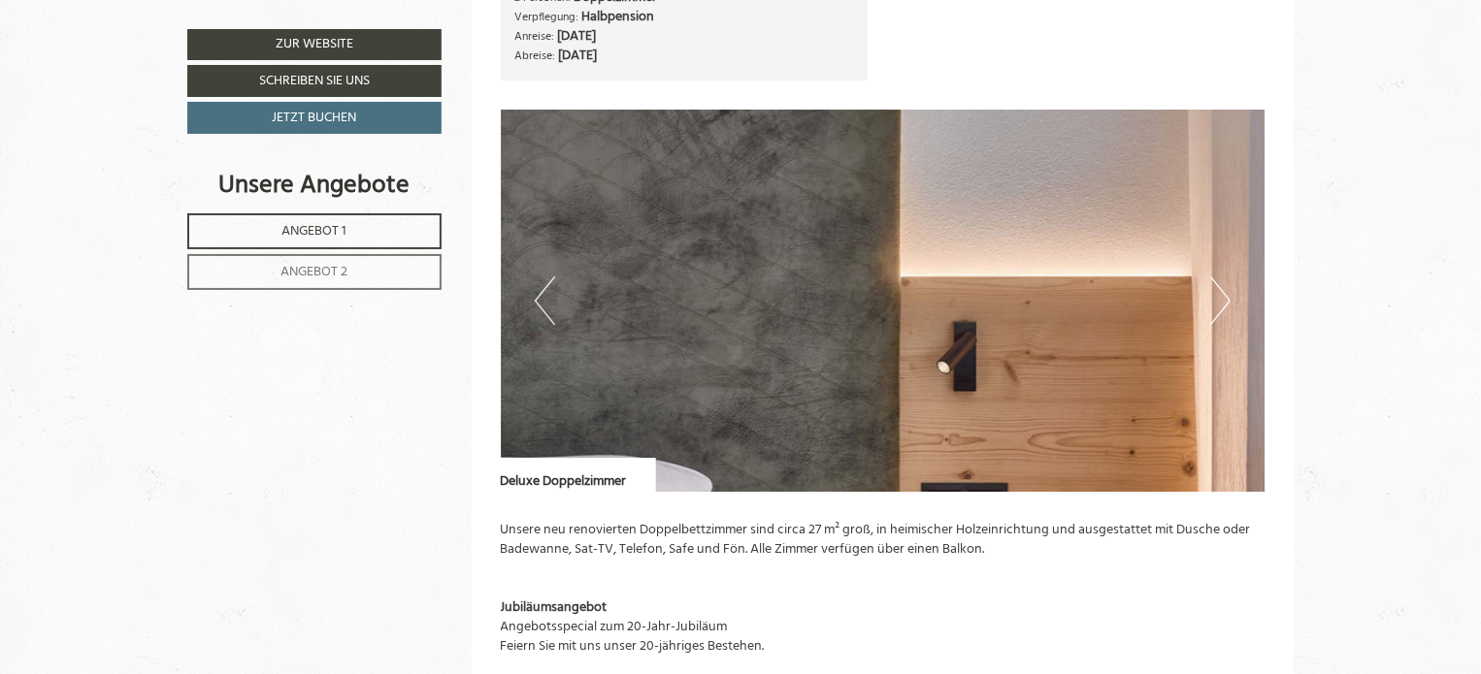
click at [1225, 296] on button "Next" at bounding box center [1220, 301] width 20 height 49
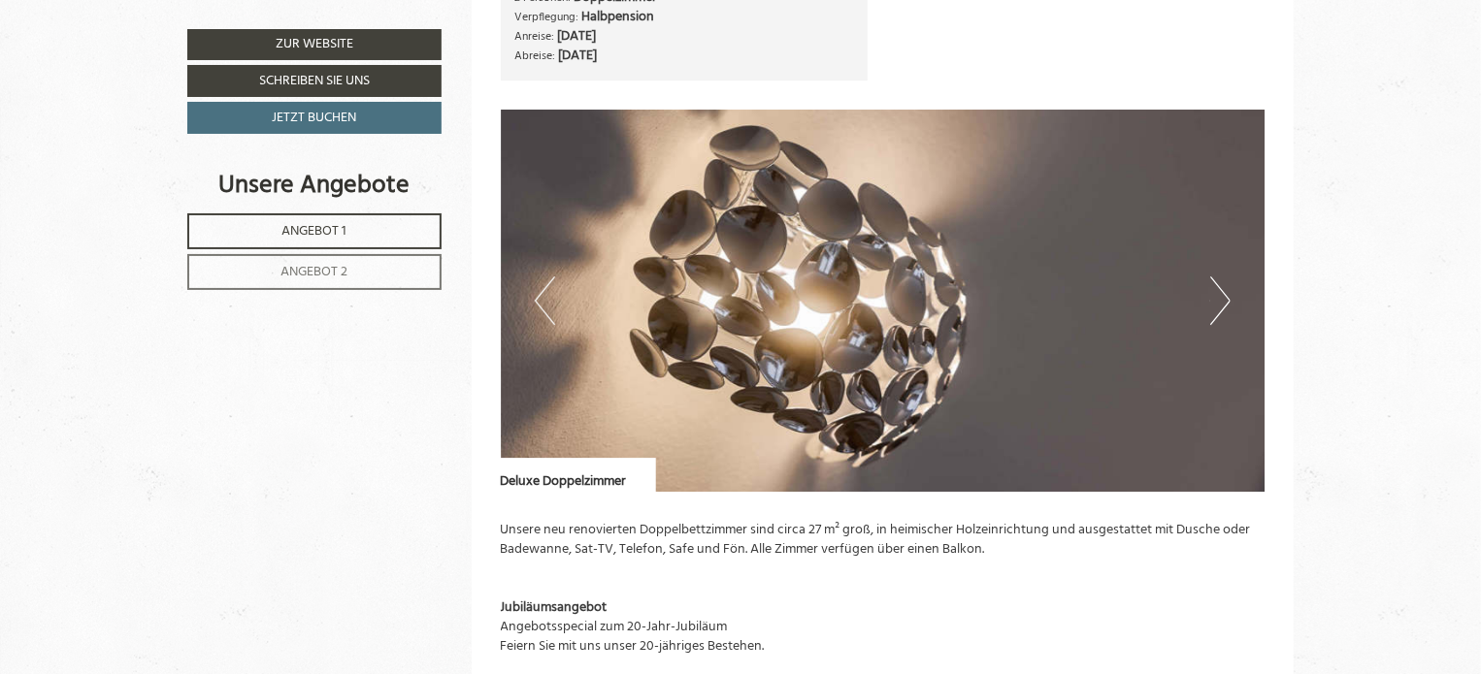
click at [1221, 299] on button "Next" at bounding box center [1220, 301] width 20 height 49
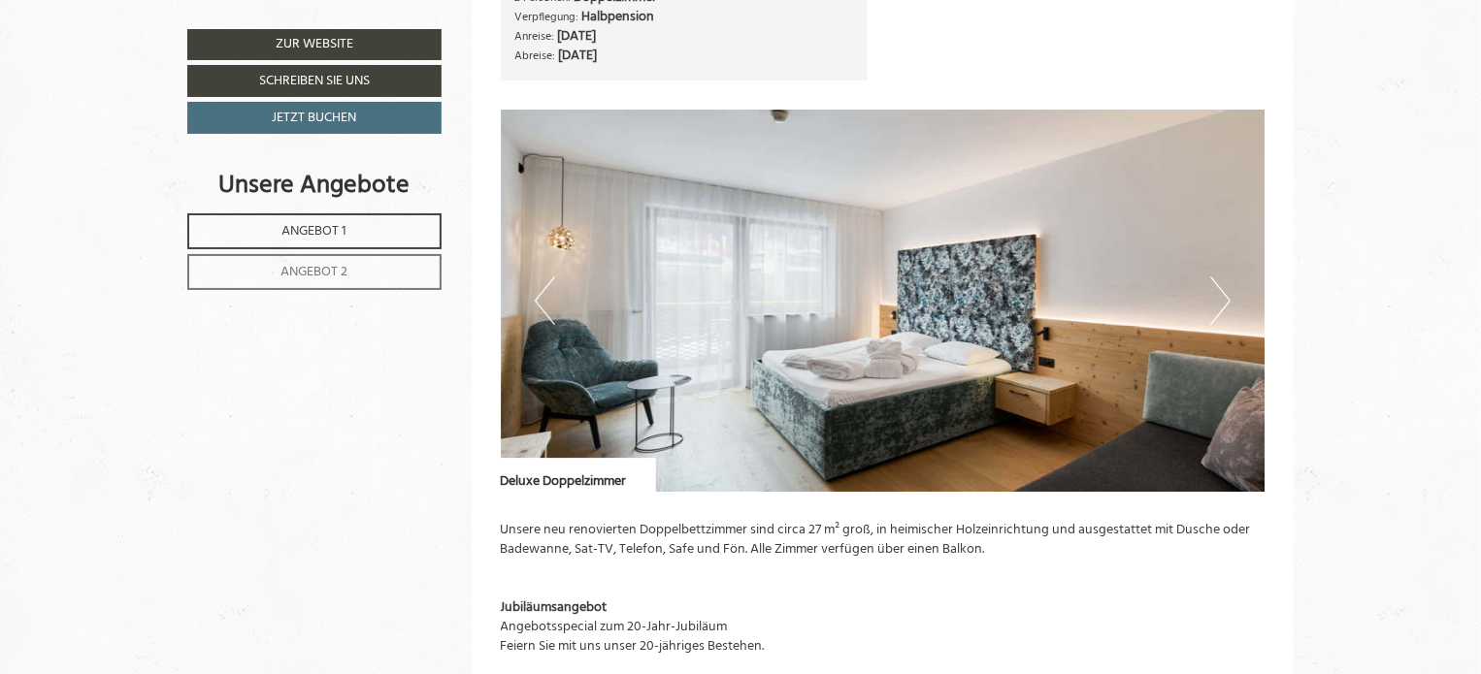
click at [1223, 295] on button "Next" at bounding box center [1220, 301] width 20 height 49
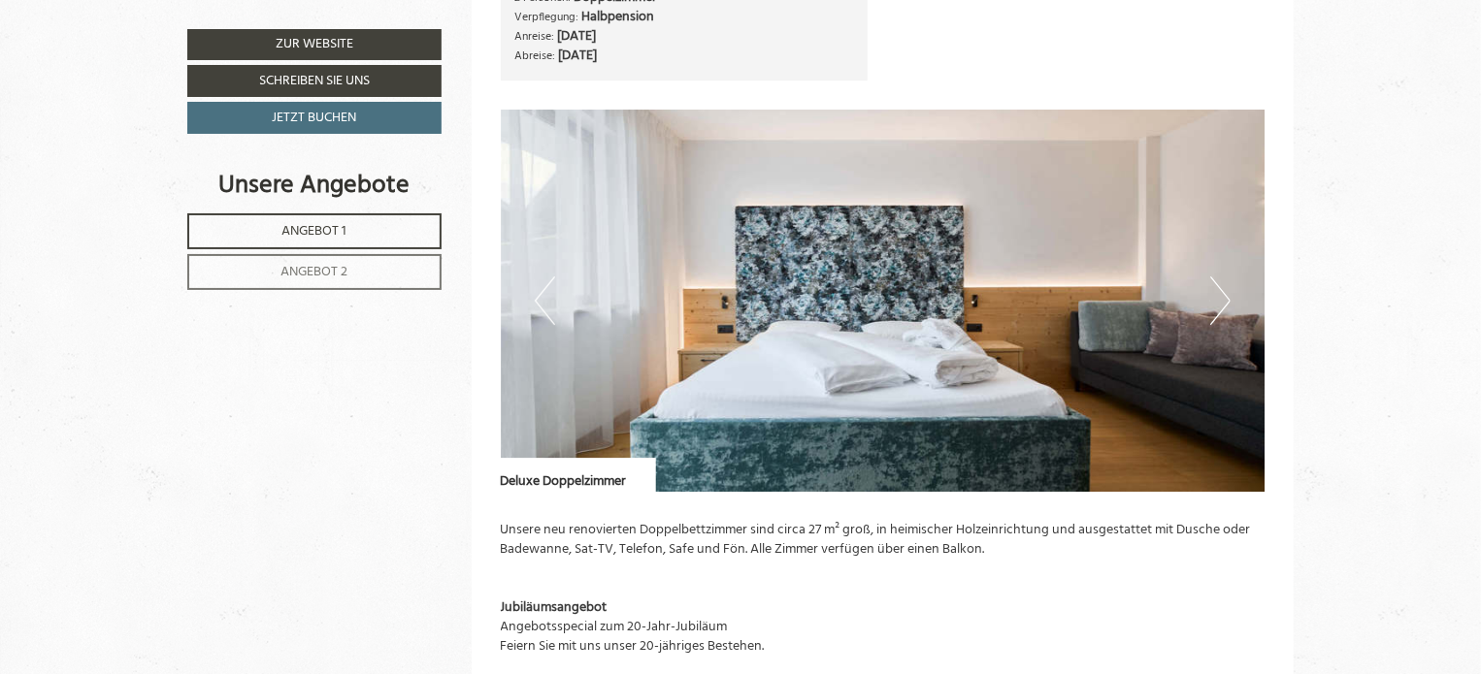
click at [1224, 295] on button "Next" at bounding box center [1220, 301] width 20 height 49
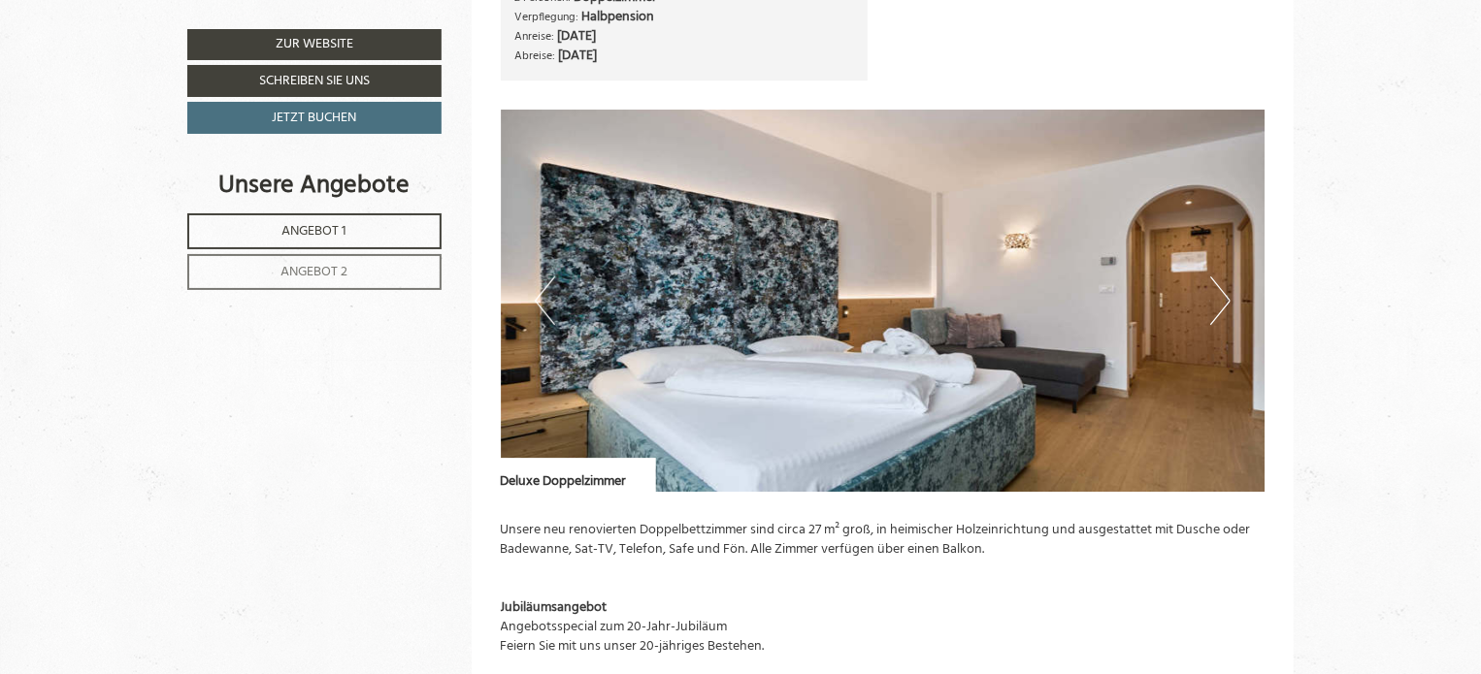
click at [1226, 300] on button "Next" at bounding box center [1220, 301] width 20 height 49
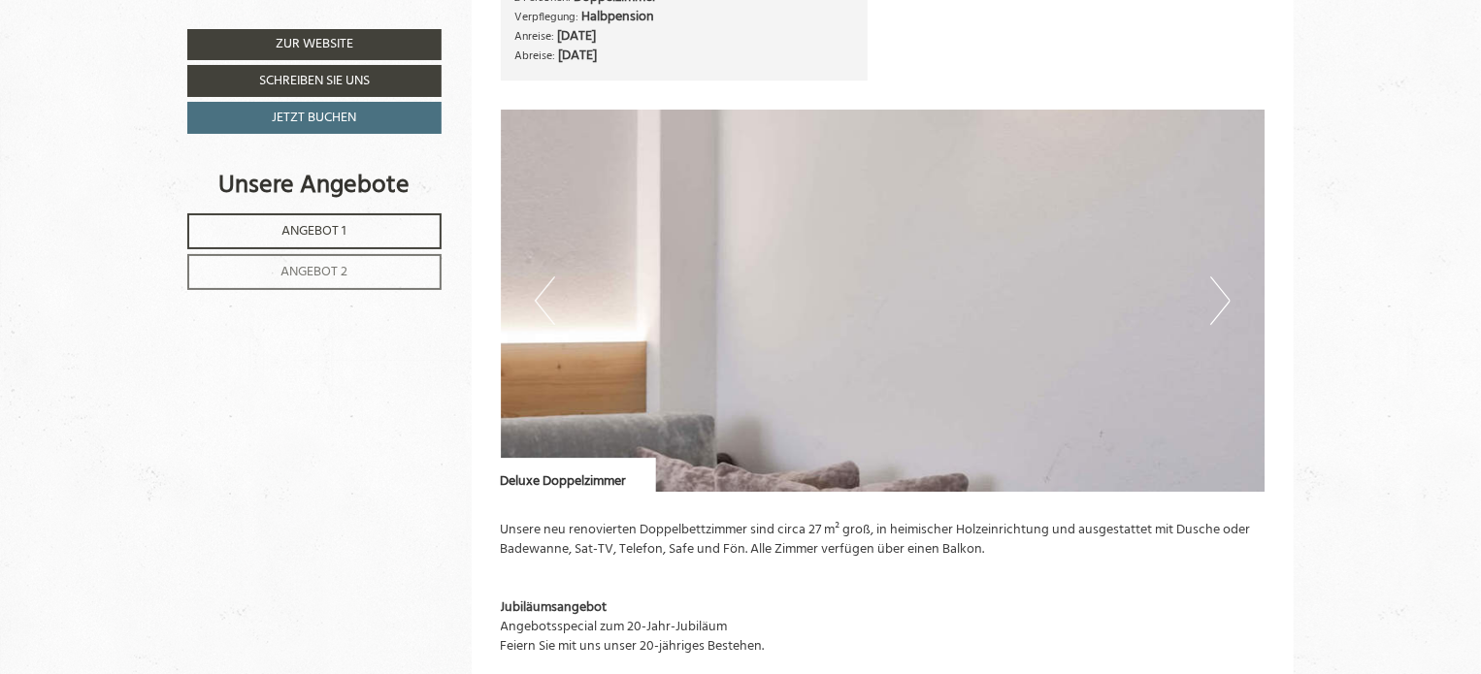
click at [1226, 303] on button "Next" at bounding box center [1220, 301] width 20 height 49
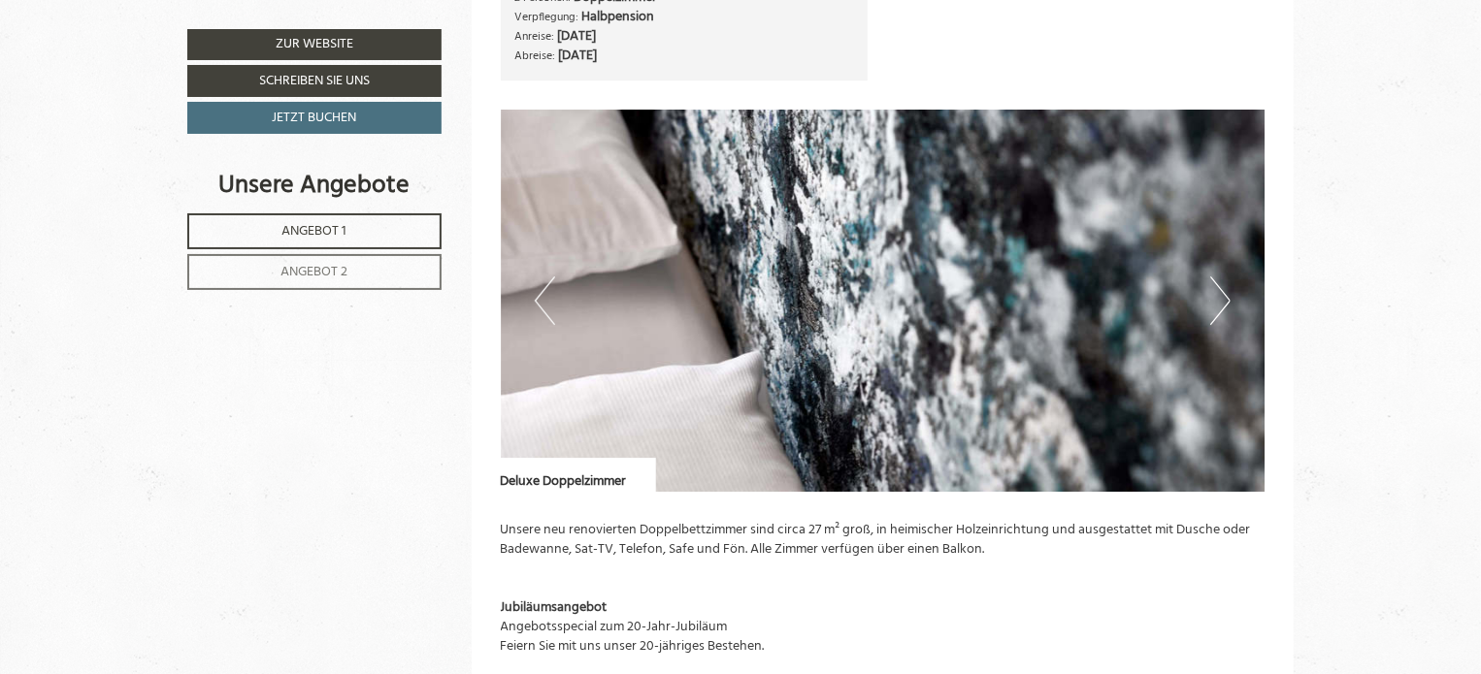
click at [1226, 304] on button "Next" at bounding box center [1220, 301] width 20 height 49
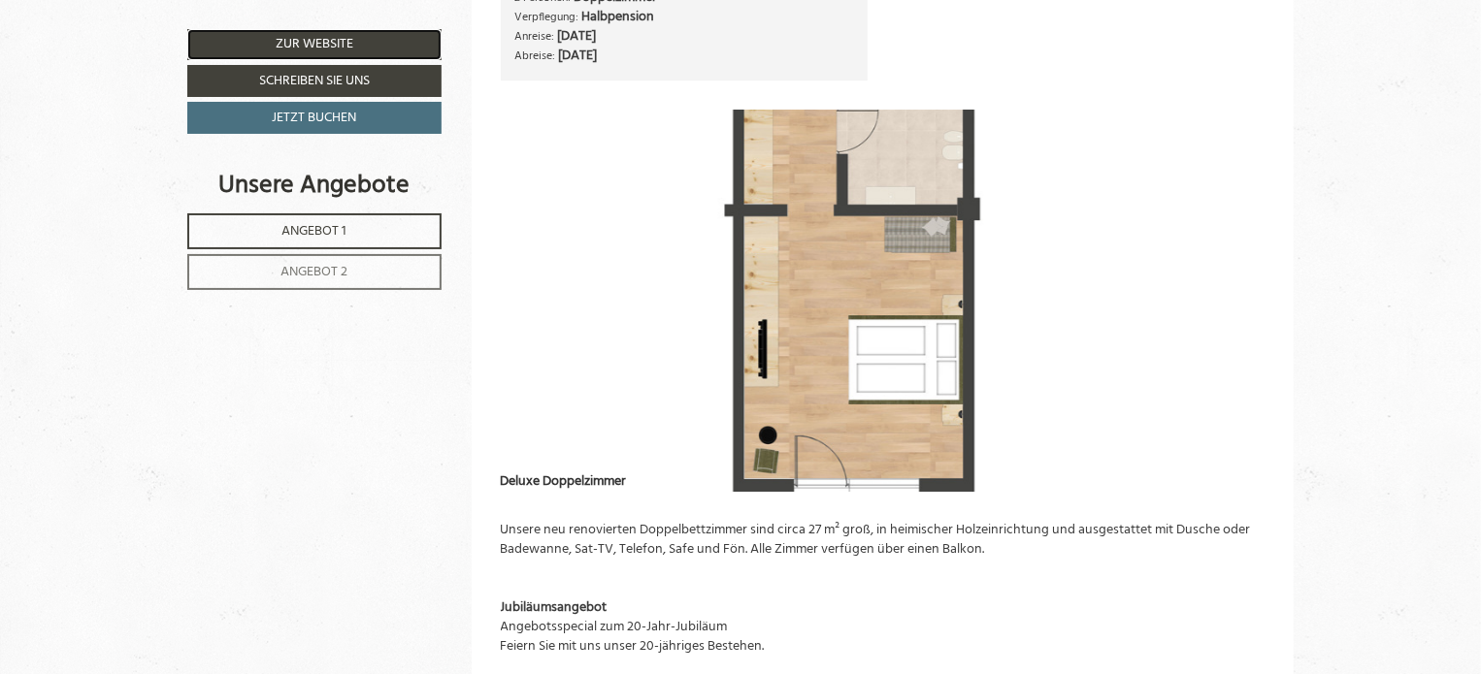
click at [308, 45] on link "Zur Website" at bounding box center [314, 44] width 254 height 31
click at [327, 42] on link "Zur Website" at bounding box center [314, 44] width 254 height 31
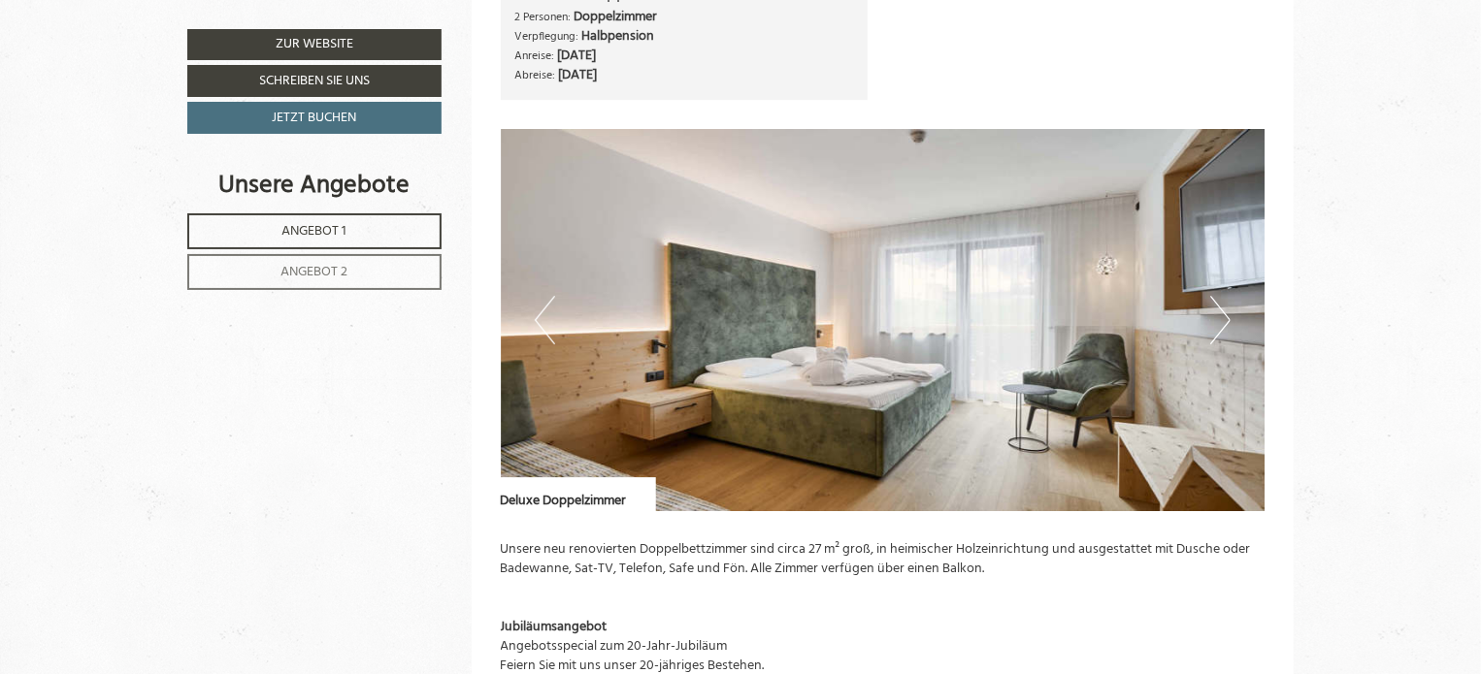
scroll to position [3008, 0]
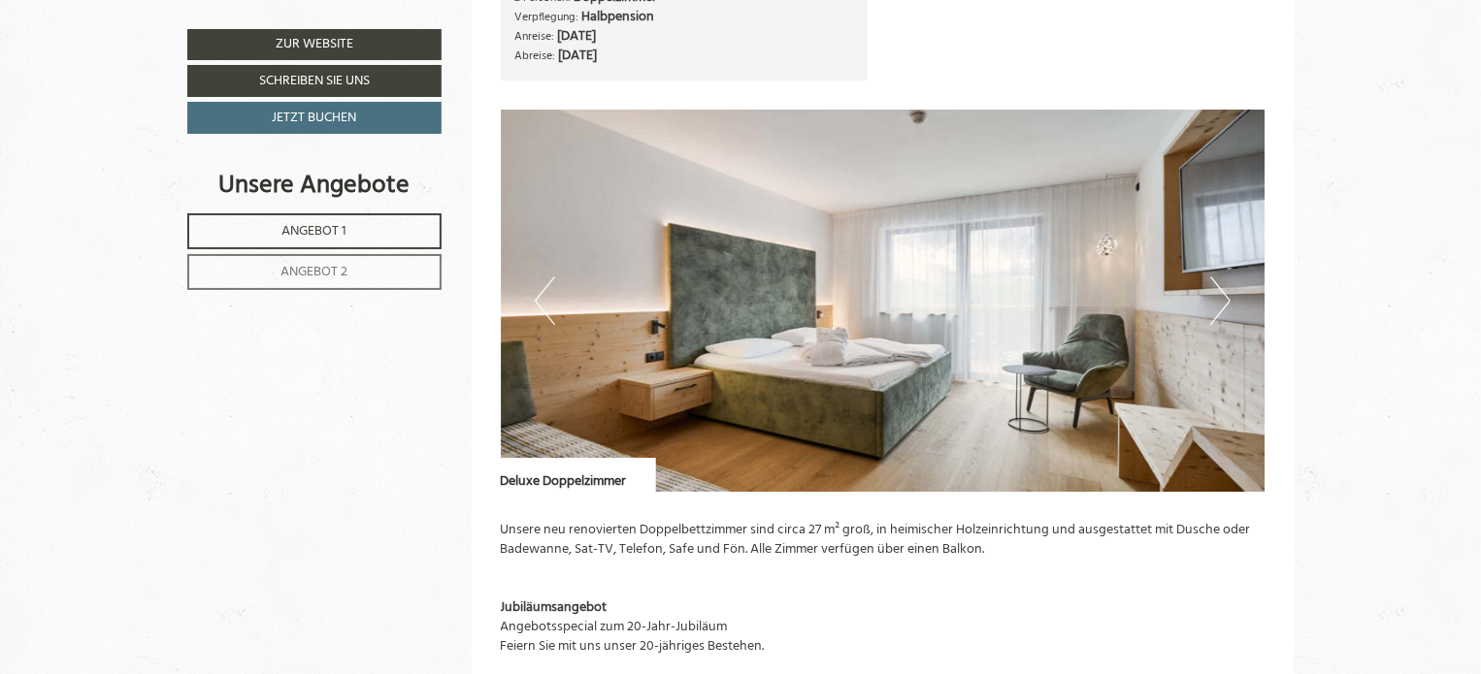
click at [1223, 300] on button "Next" at bounding box center [1220, 301] width 20 height 49
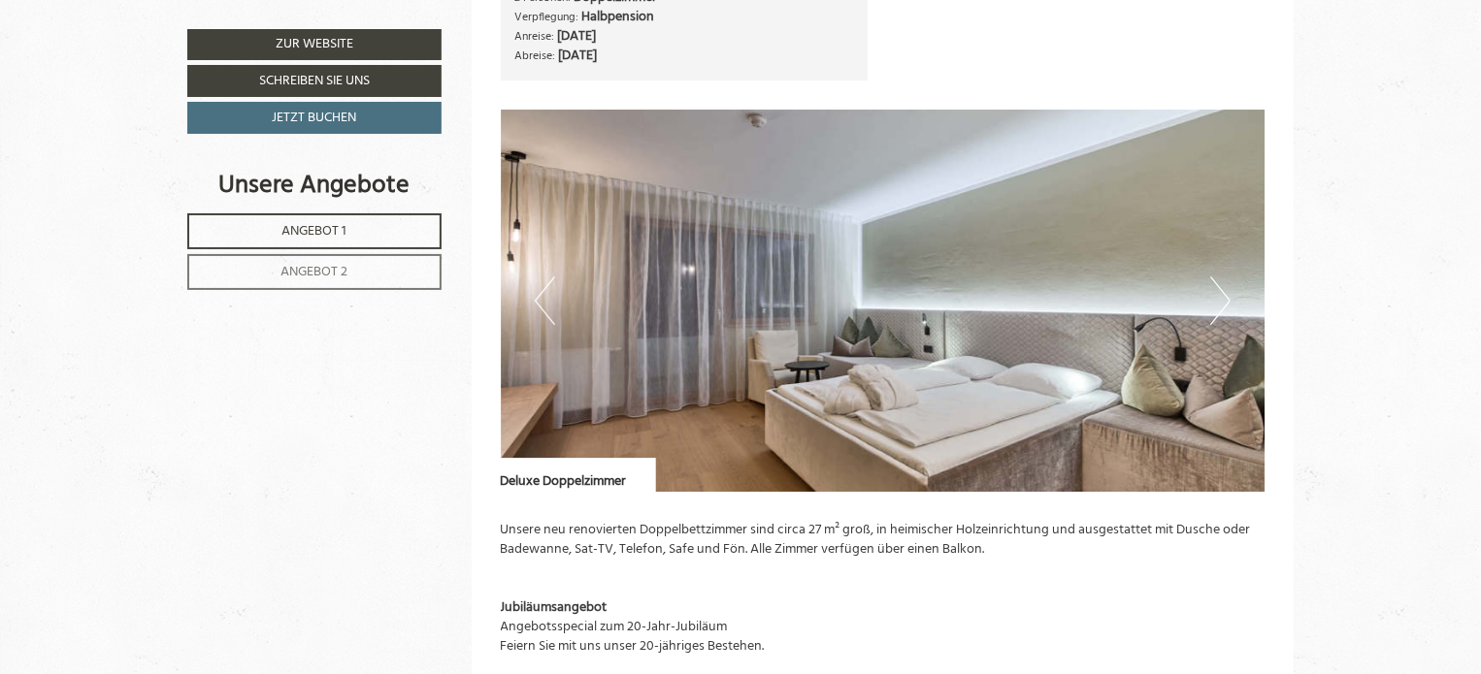
click at [1223, 300] on button "Next" at bounding box center [1220, 301] width 20 height 49
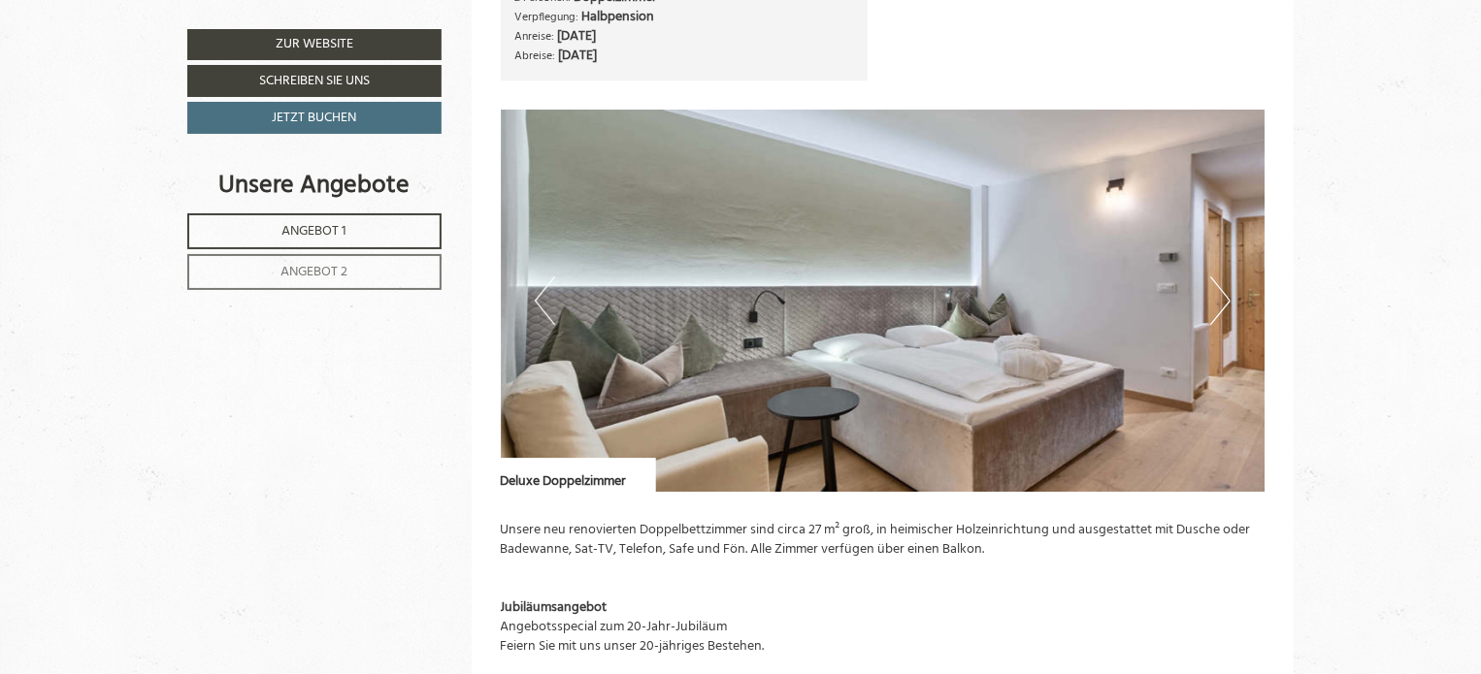
click at [1223, 300] on button "Next" at bounding box center [1220, 301] width 20 height 49
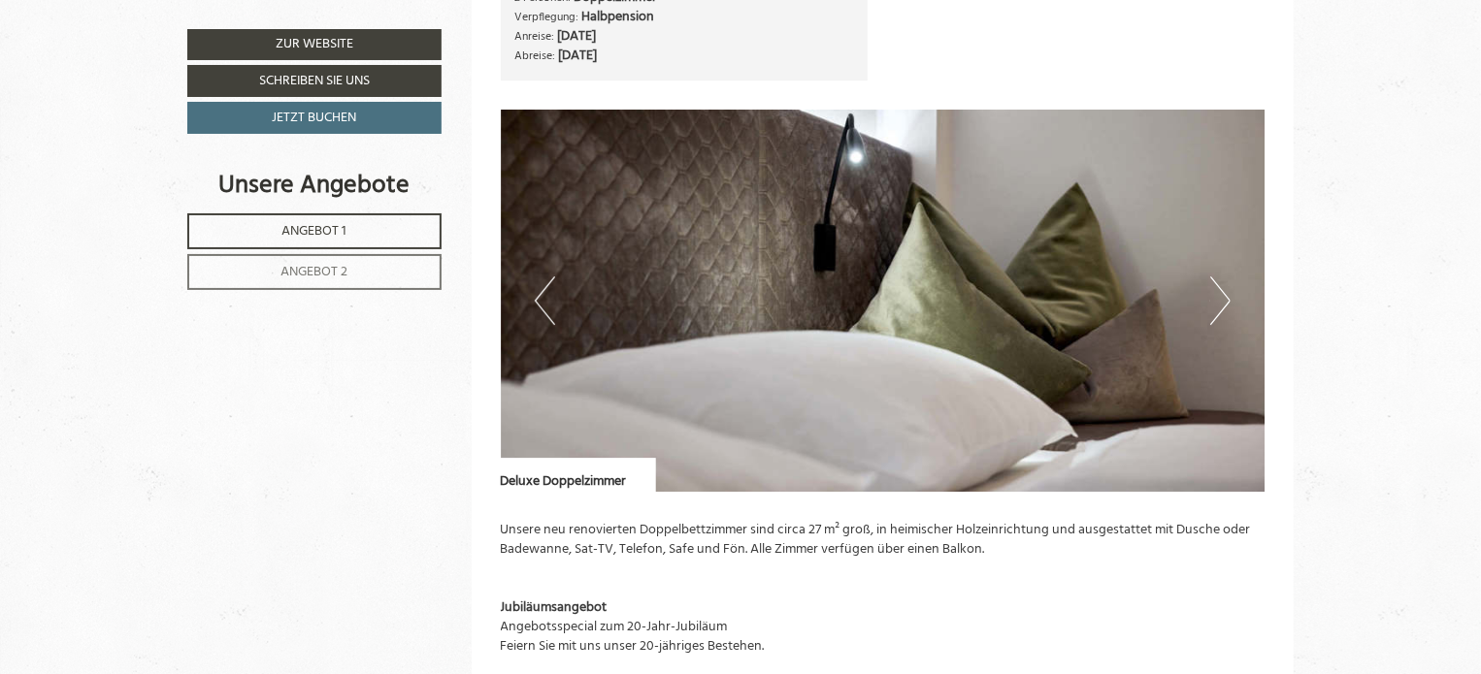
click at [552, 303] on button "Previous" at bounding box center [545, 301] width 20 height 49
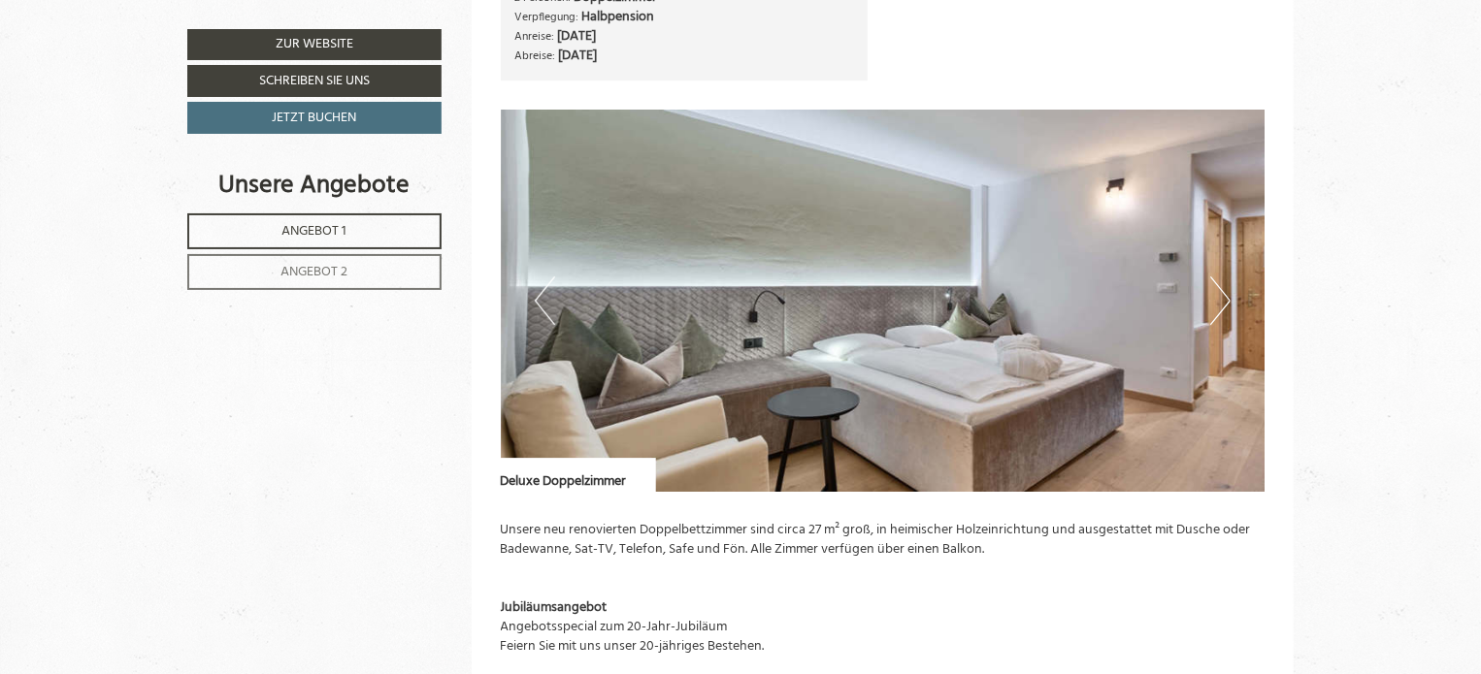
click at [1219, 301] on button "Next" at bounding box center [1220, 301] width 20 height 49
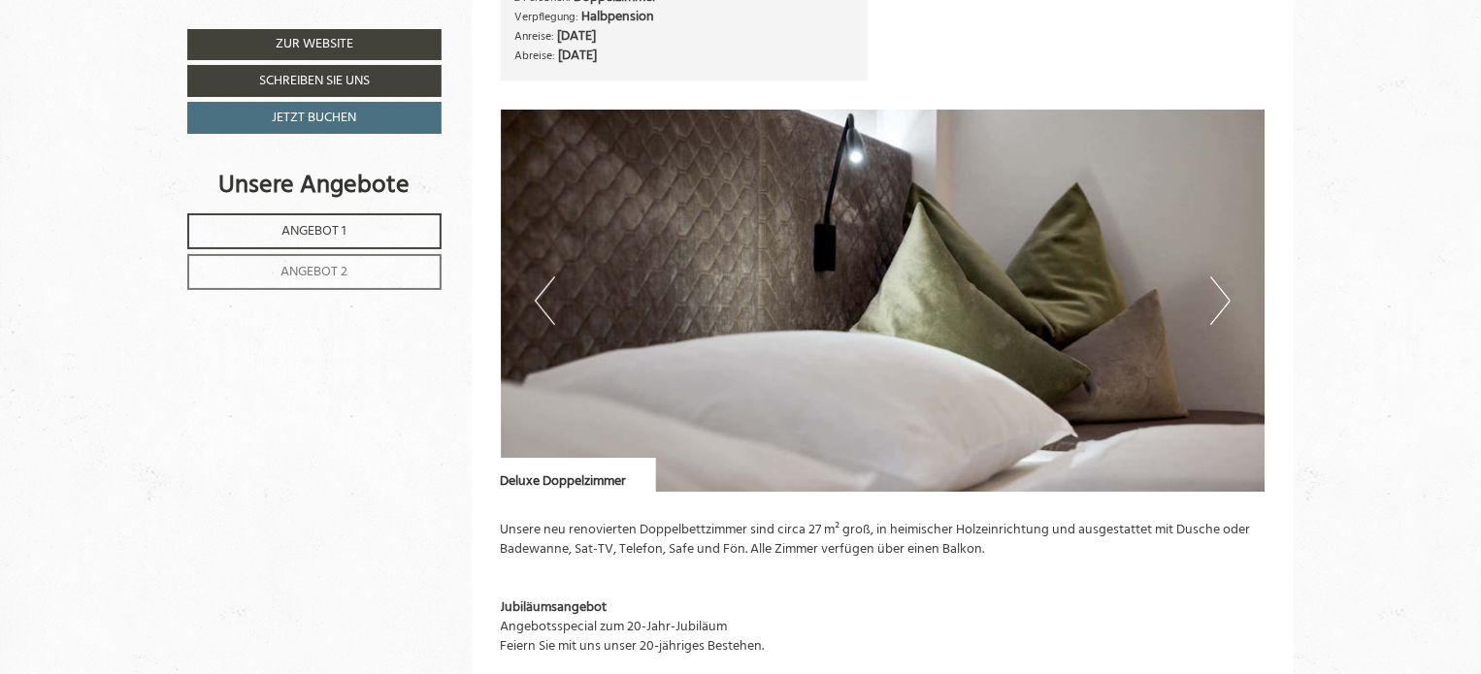
click at [1219, 301] on button "Next" at bounding box center [1220, 301] width 20 height 49
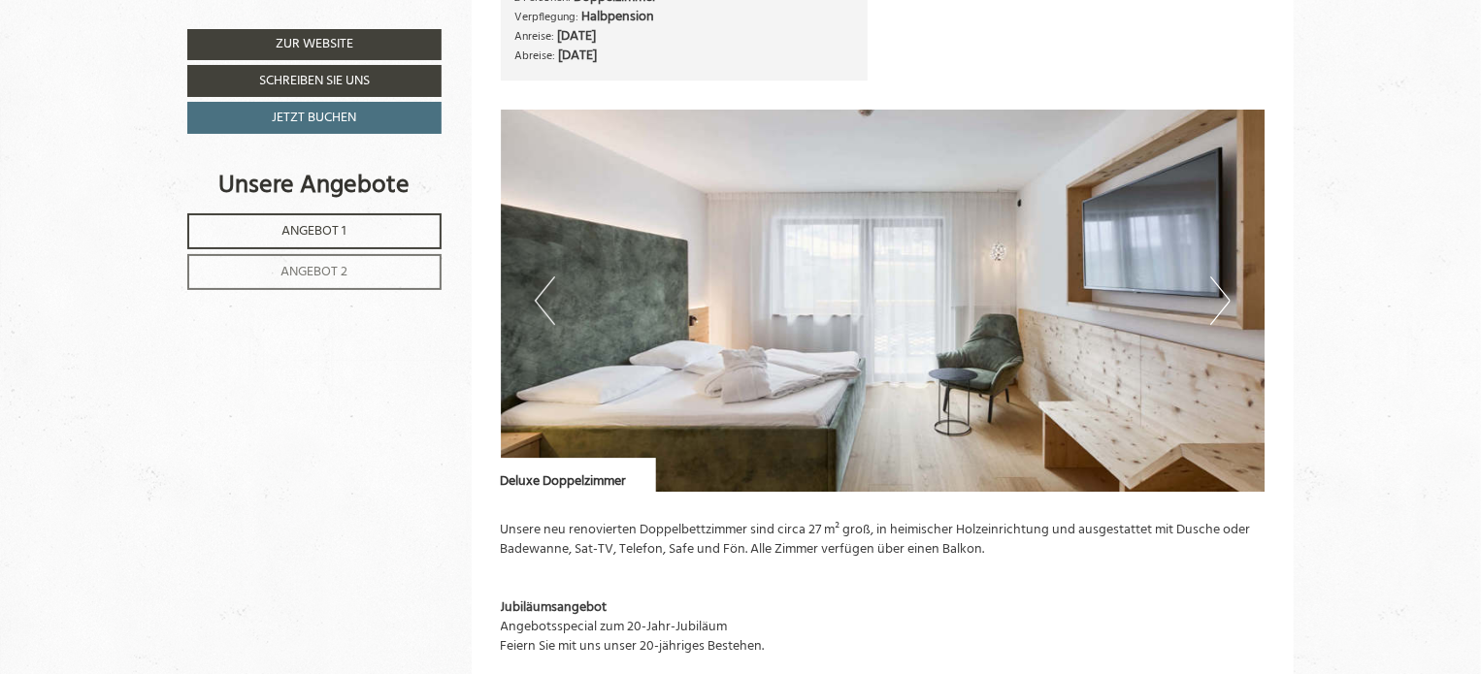
click at [1219, 301] on button "Next" at bounding box center [1220, 301] width 20 height 49
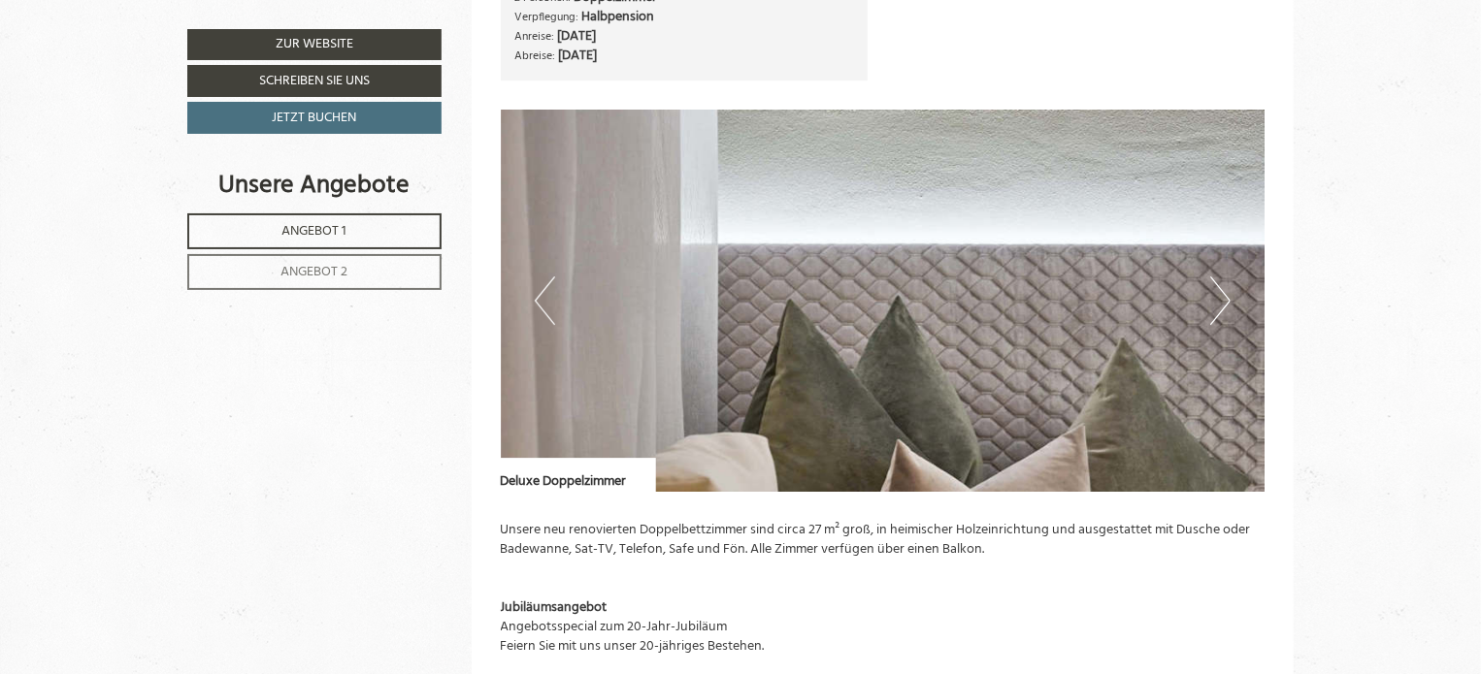
click at [1219, 301] on button "Next" at bounding box center [1220, 301] width 20 height 49
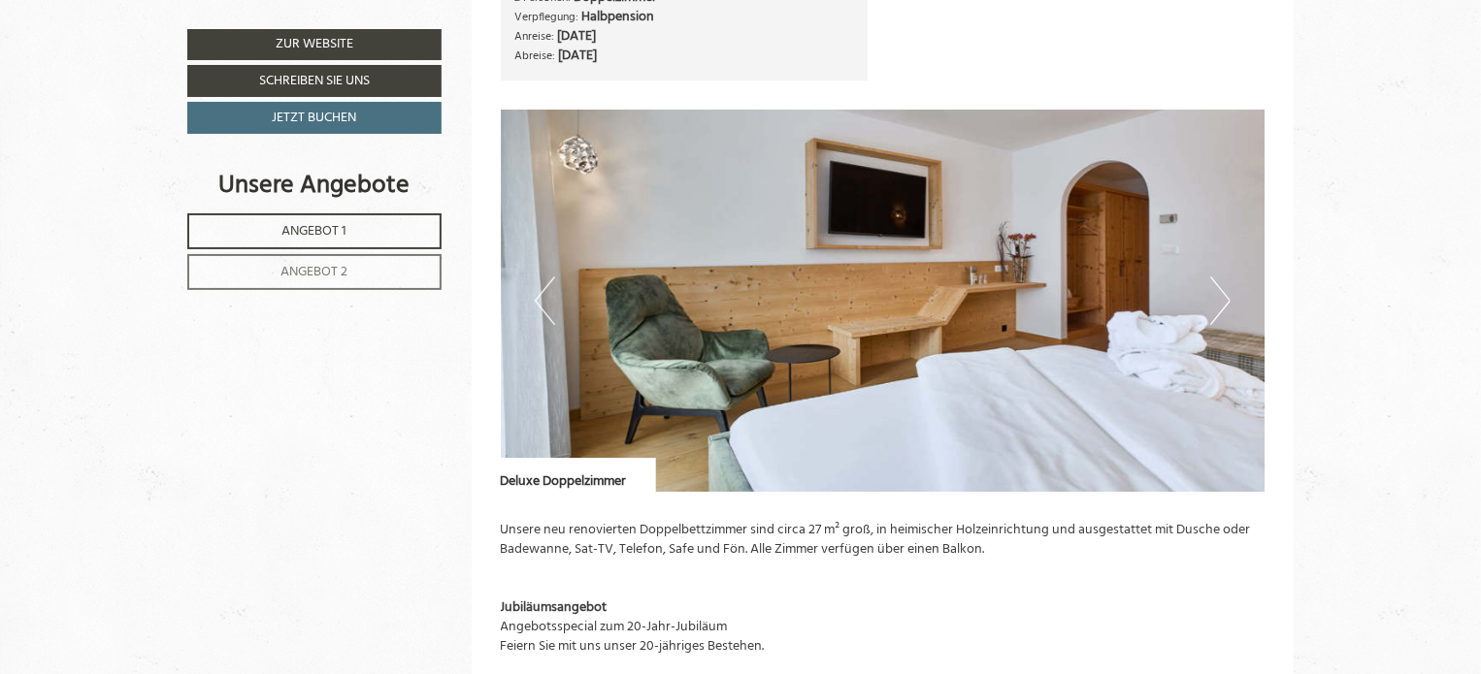
click at [1221, 301] on button "Next" at bounding box center [1220, 301] width 20 height 49
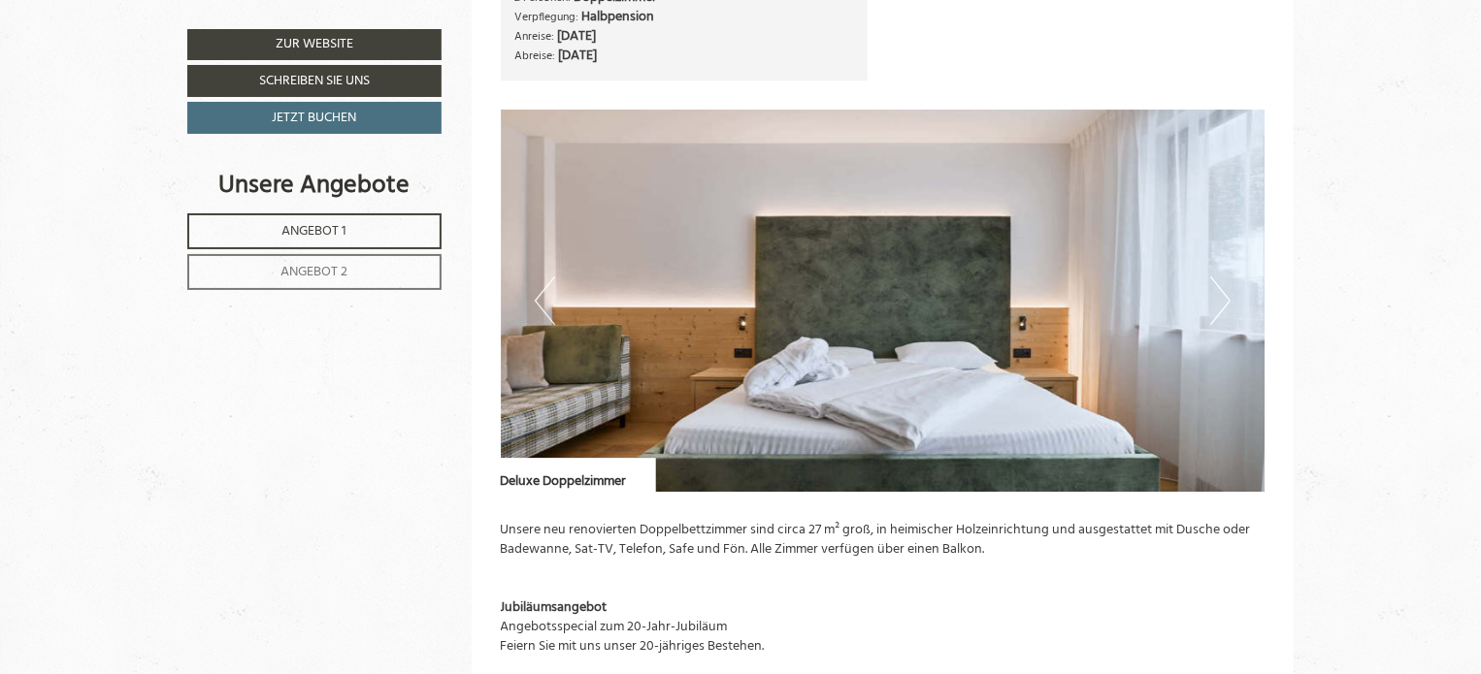
click at [1222, 301] on button "Next" at bounding box center [1220, 301] width 20 height 49
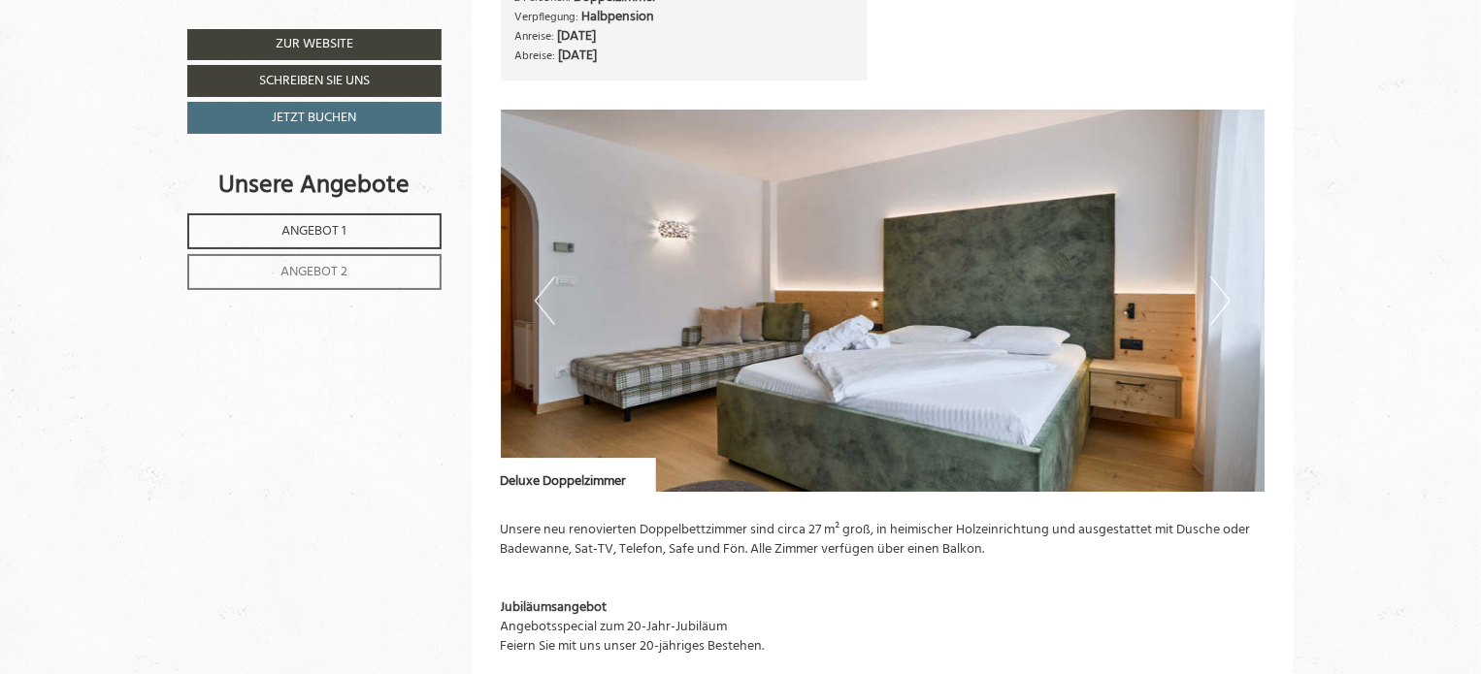
click at [1221, 302] on button "Next" at bounding box center [1220, 301] width 20 height 49
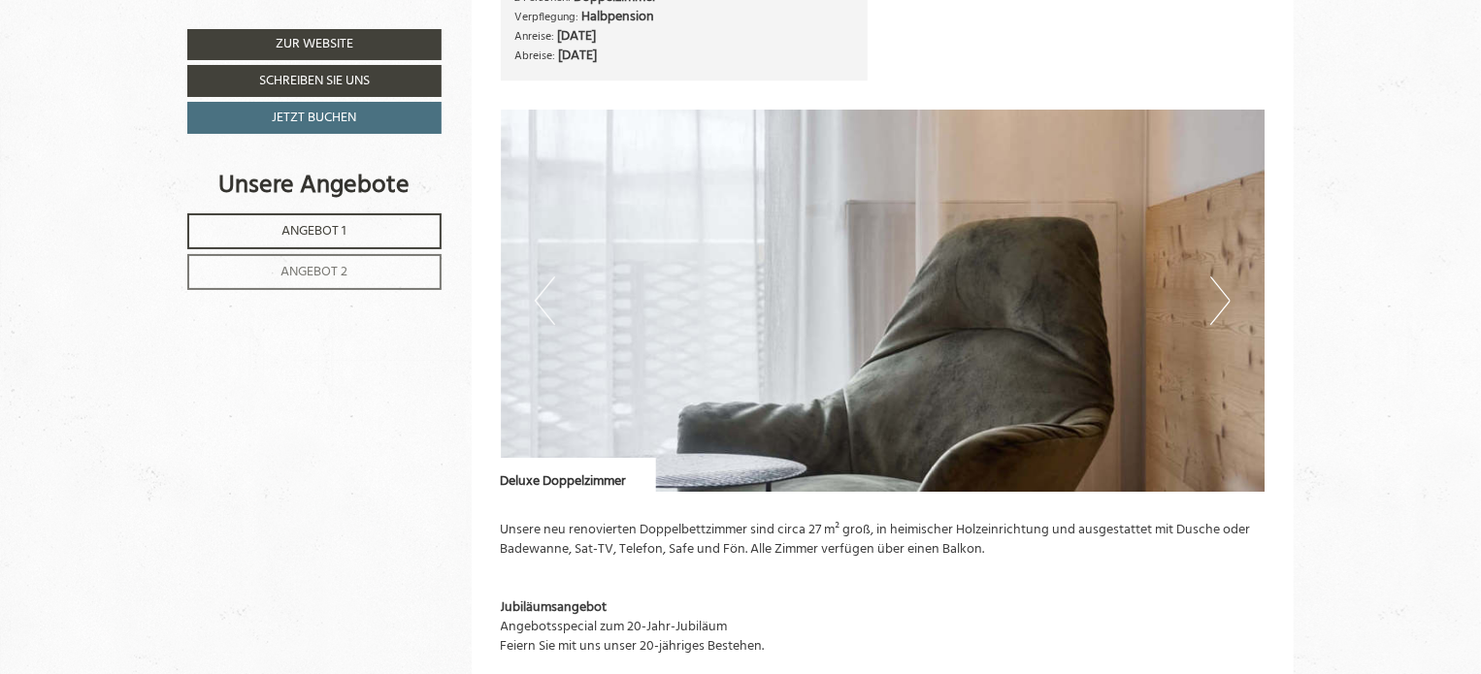
click at [1221, 302] on button "Next" at bounding box center [1220, 301] width 20 height 49
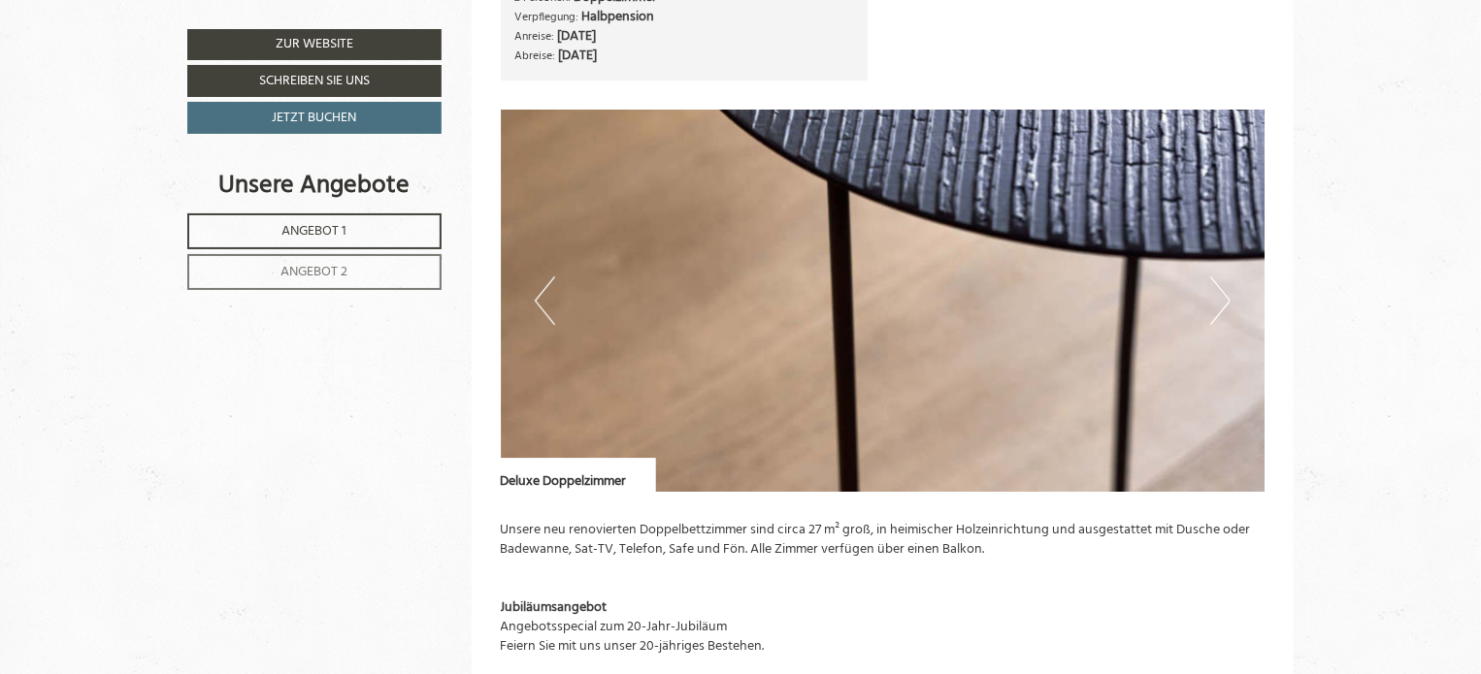
click at [1221, 302] on button "Next" at bounding box center [1220, 301] width 20 height 49
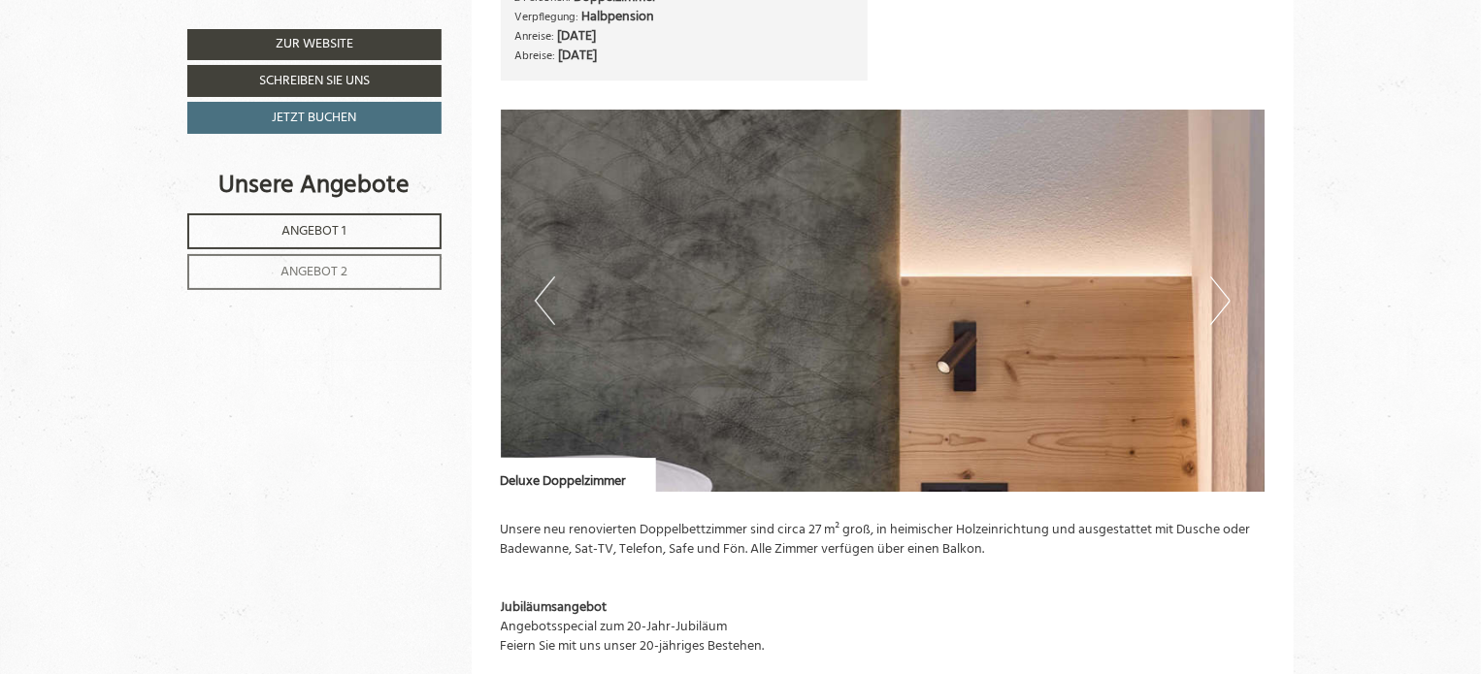
click at [1221, 302] on button "Next" at bounding box center [1220, 301] width 20 height 49
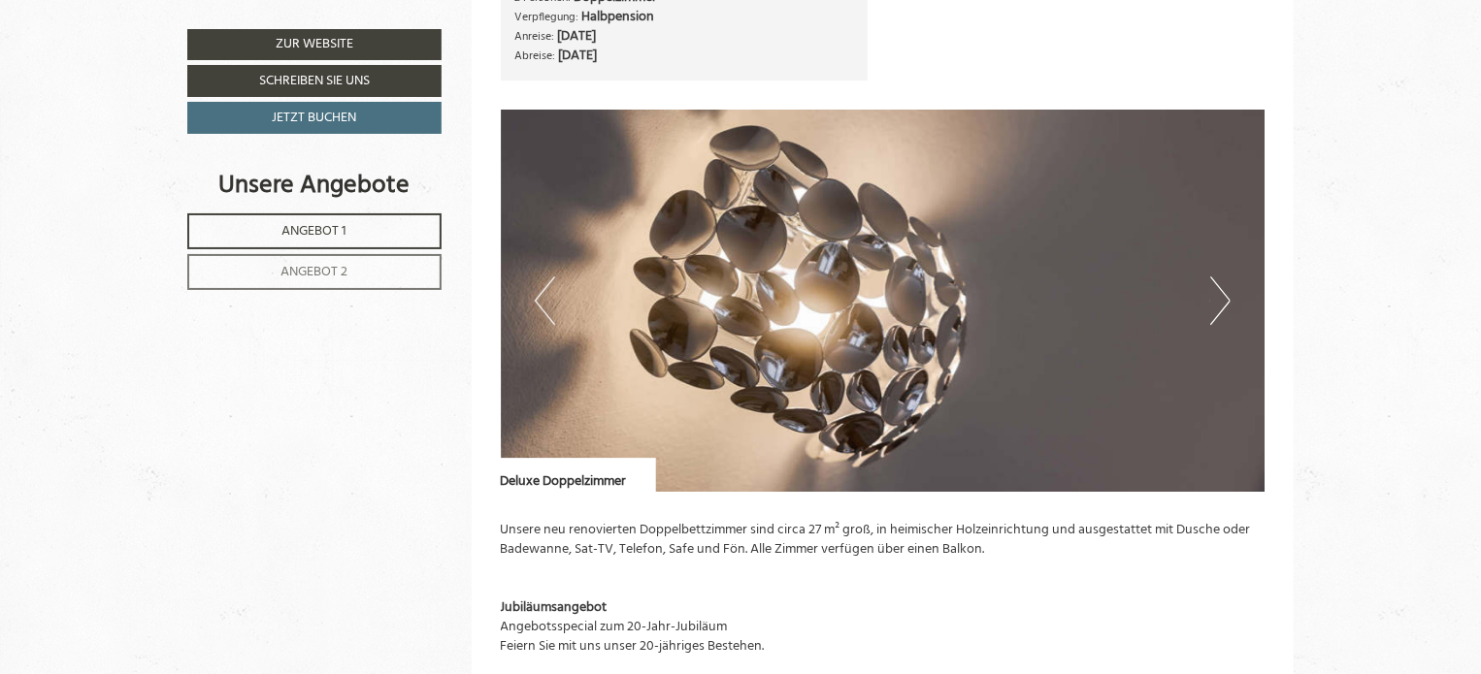
click at [1221, 302] on button "Next" at bounding box center [1220, 301] width 20 height 49
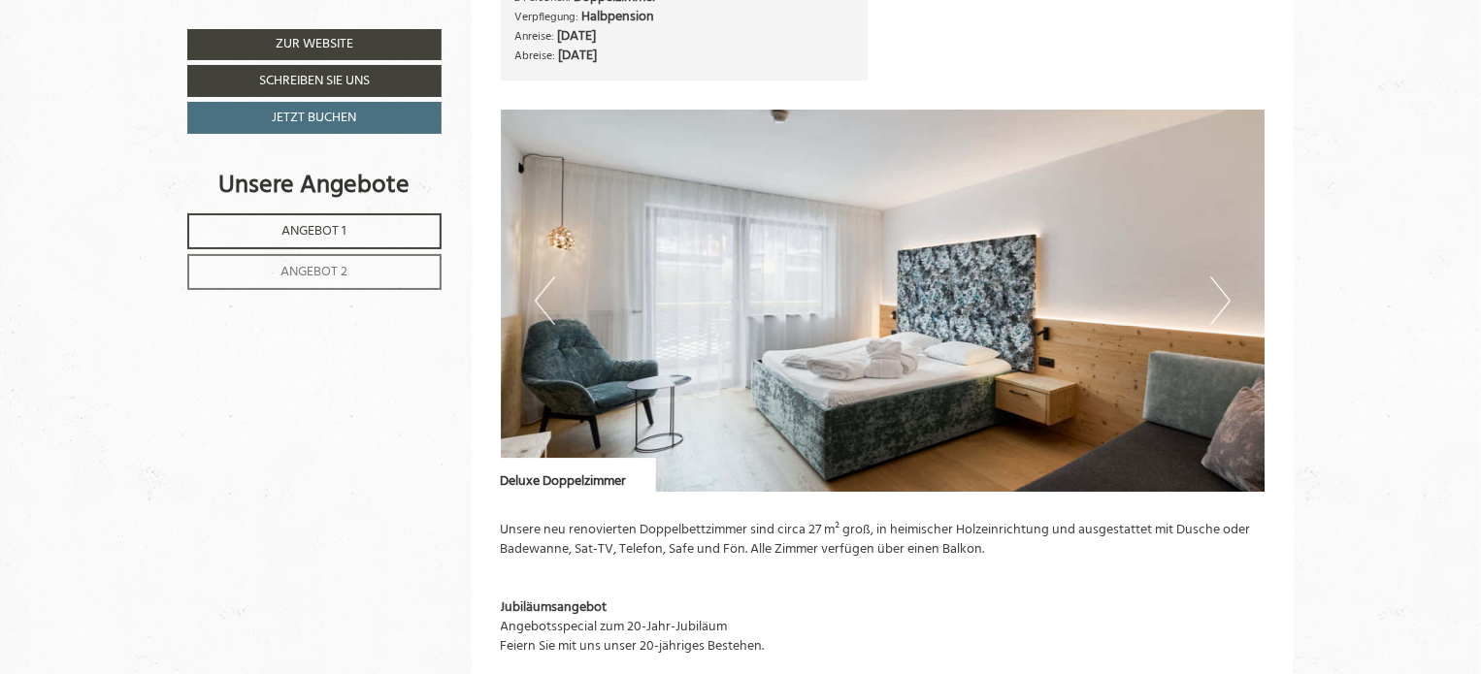
click at [1221, 302] on button "Next" at bounding box center [1220, 301] width 20 height 49
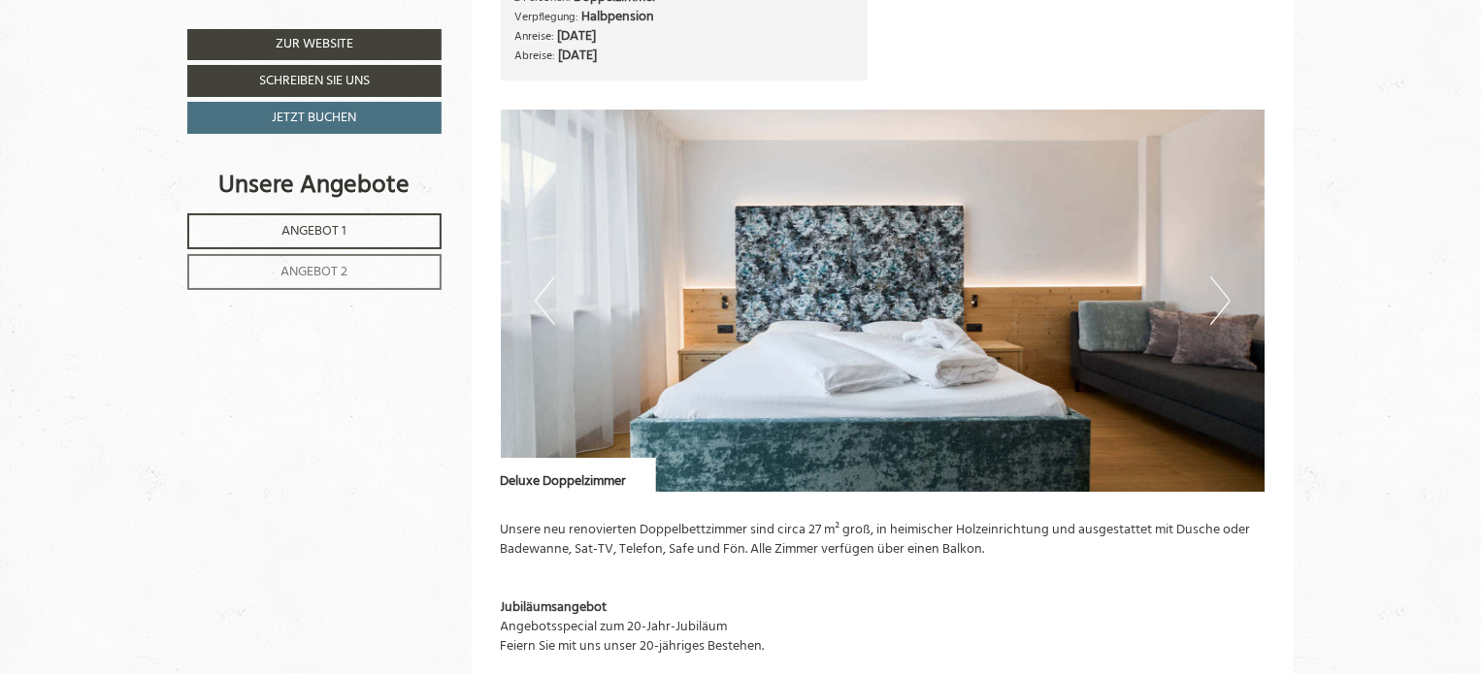
click at [1221, 302] on button "Next" at bounding box center [1220, 301] width 20 height 49
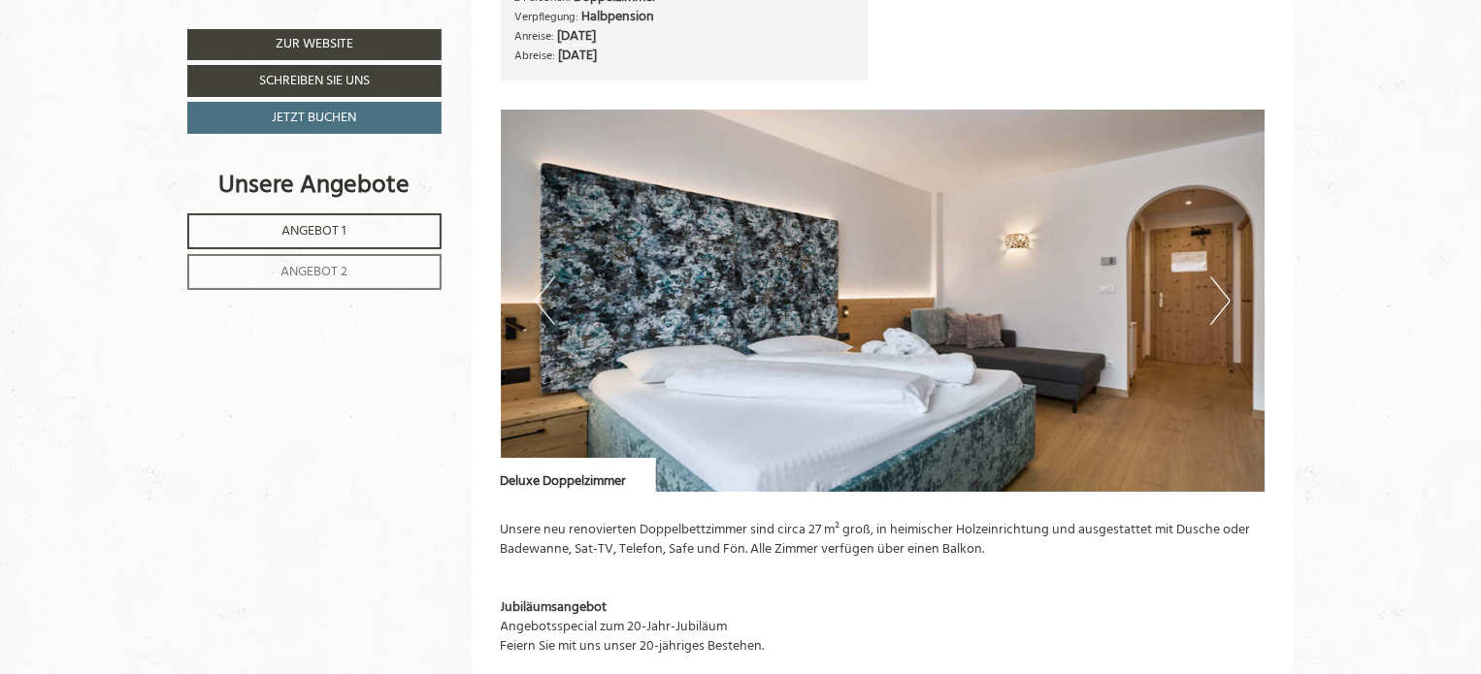
click at [1221, 302] on button "Next" at bounding box center [1220, 301] width 20 height 49
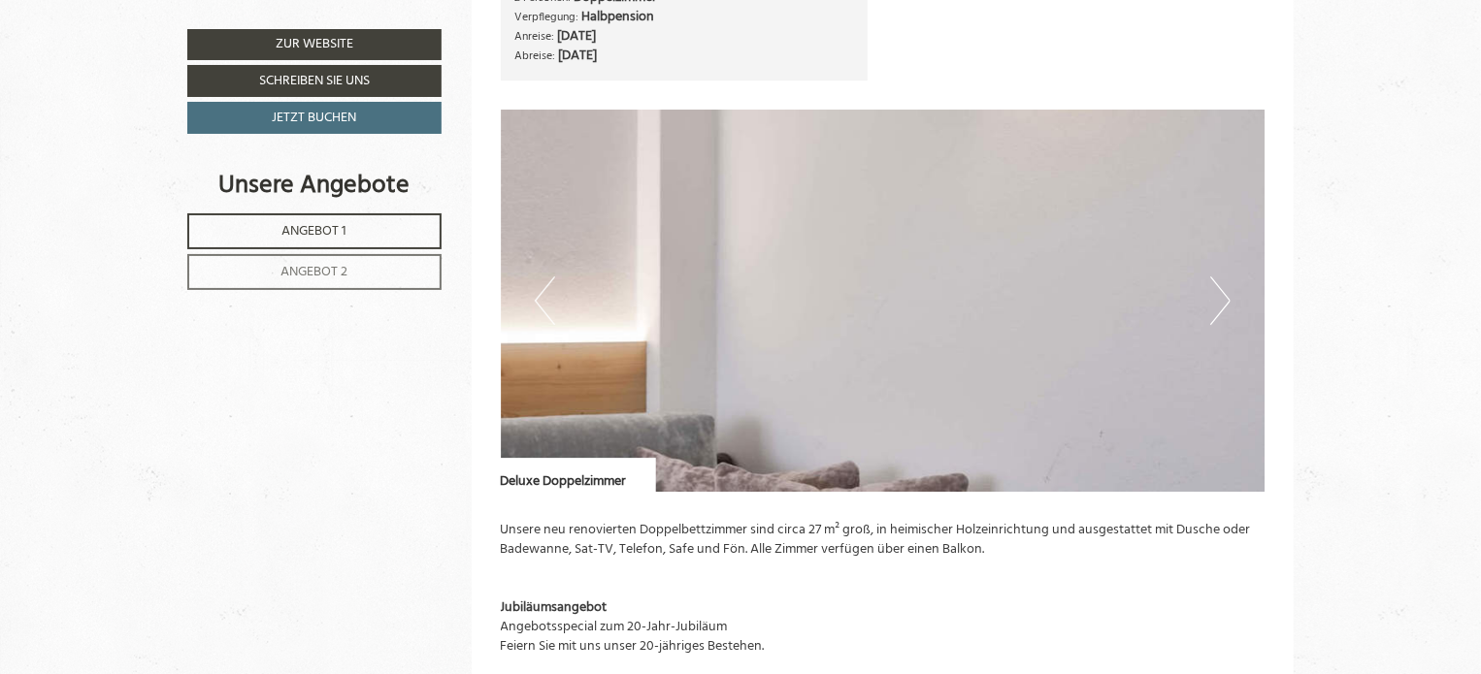
click at [1221, 302] on button "Next" at bounding box center [1220, 301] width 20 height 49
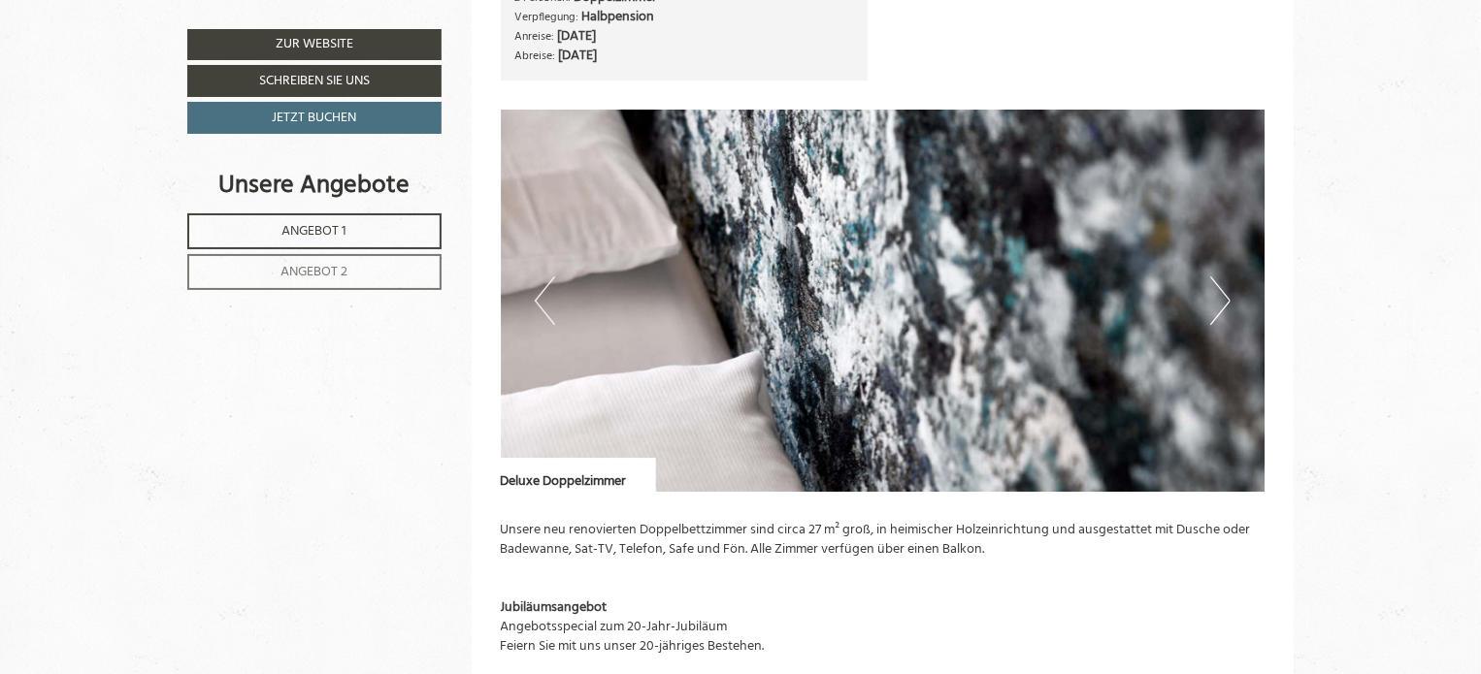
click at [1221, 302] on button "Next" at bounding box center [1220, 301] width 20 height 49
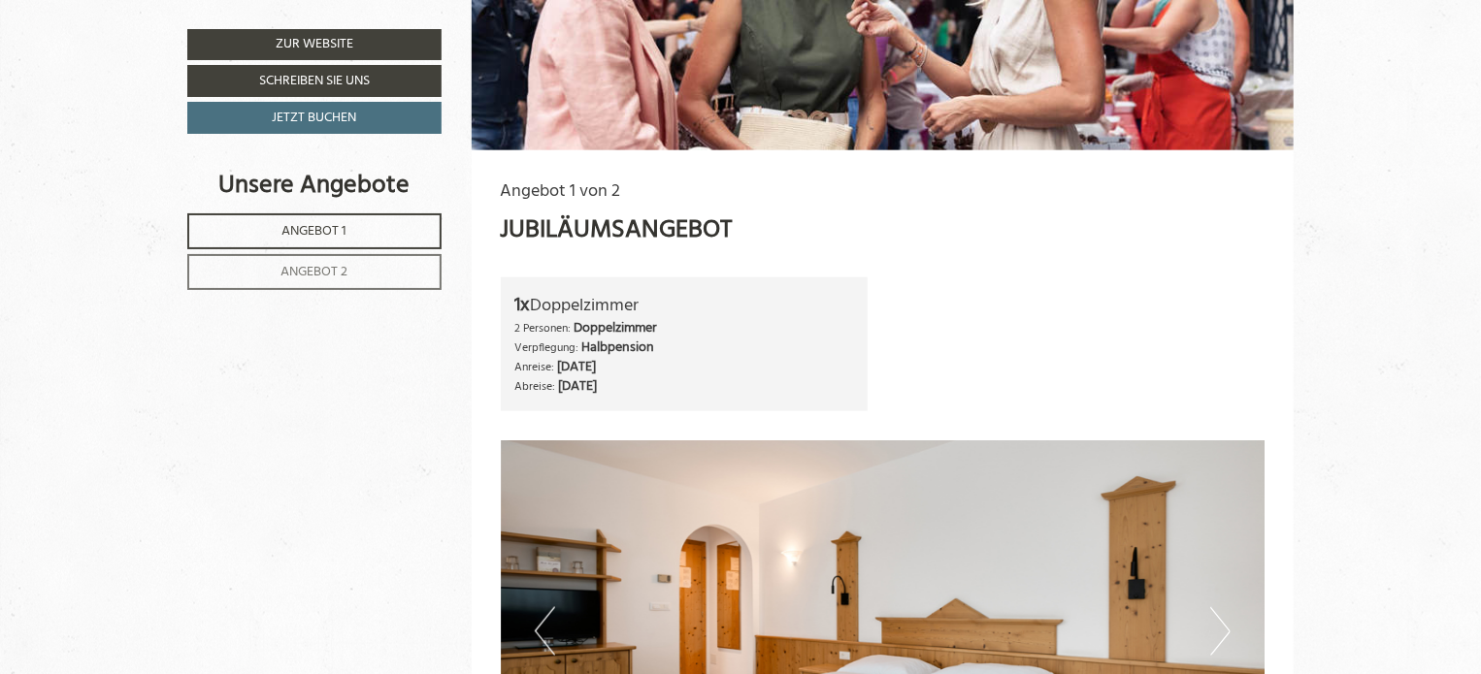
scroll to position [776, 0]
